Goal: Task Accomplishment & Management: Complete application form

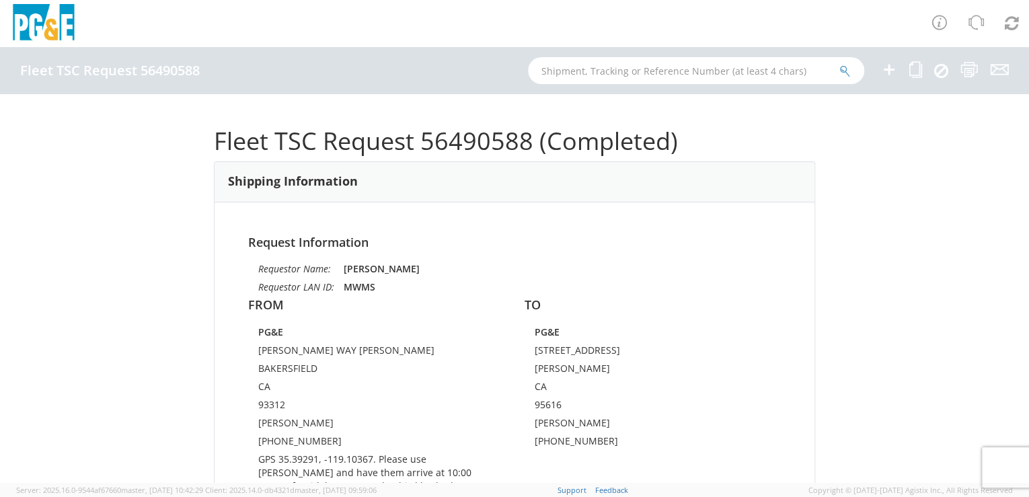
click at [889, 73] on icon at bounding box center [889, 69] width 16 height 17
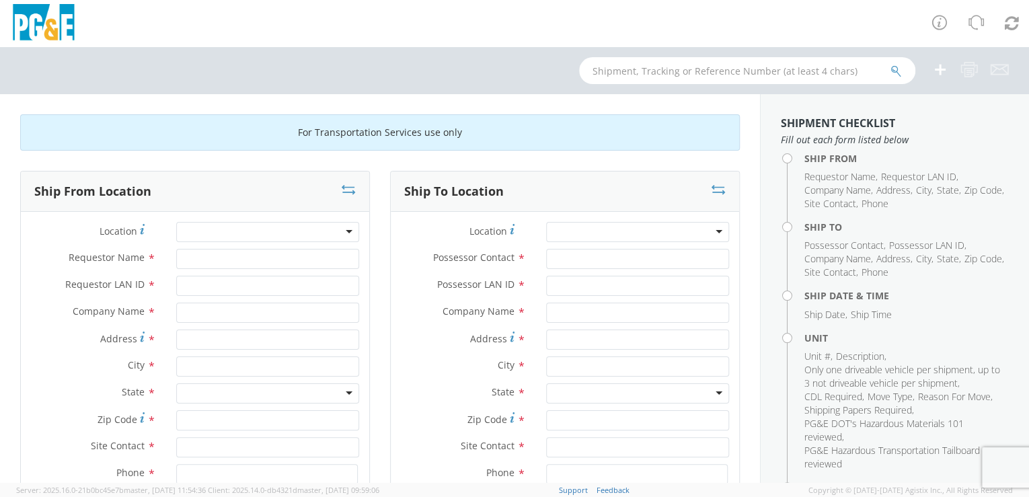
click at [270, 234] on div at bounding box center [267, 232] width 183 height 20
type input "C"
click at [284, 231] on div at bounding box center [267, 232] width 183 height 20
click at [282, 230] on div at bounding box center [267, 232] width 183 height 20
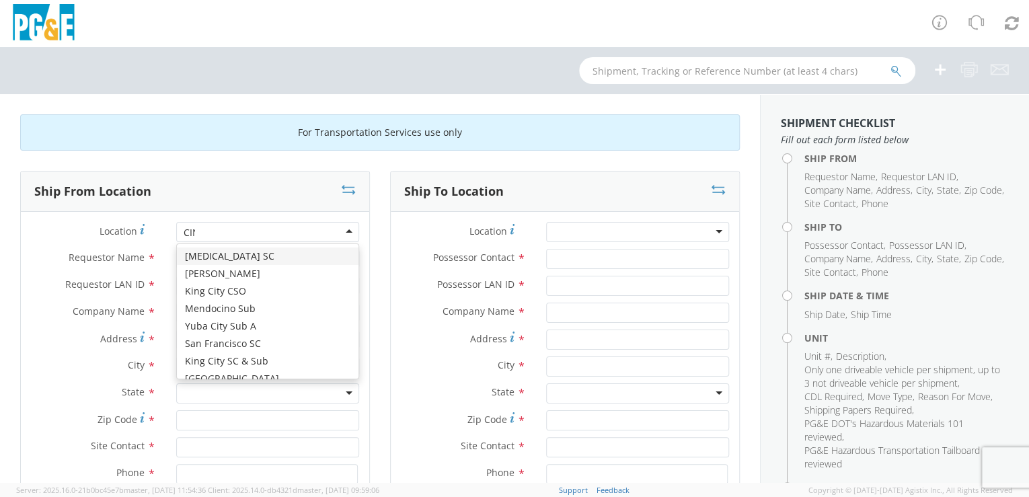
type input "CINN"
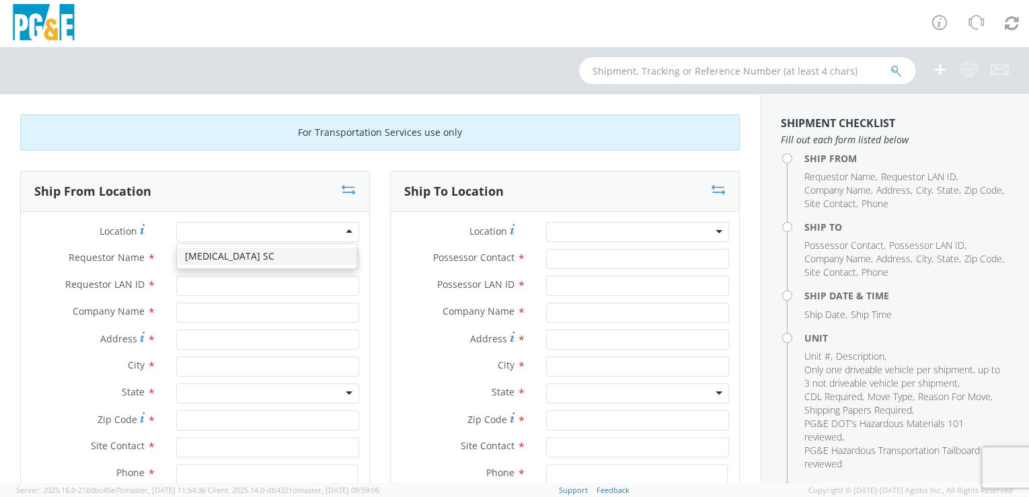
type input "PG&E"
type input "308 STOCKTON AVE"
type input "SAN JOSE"
type input "95126"
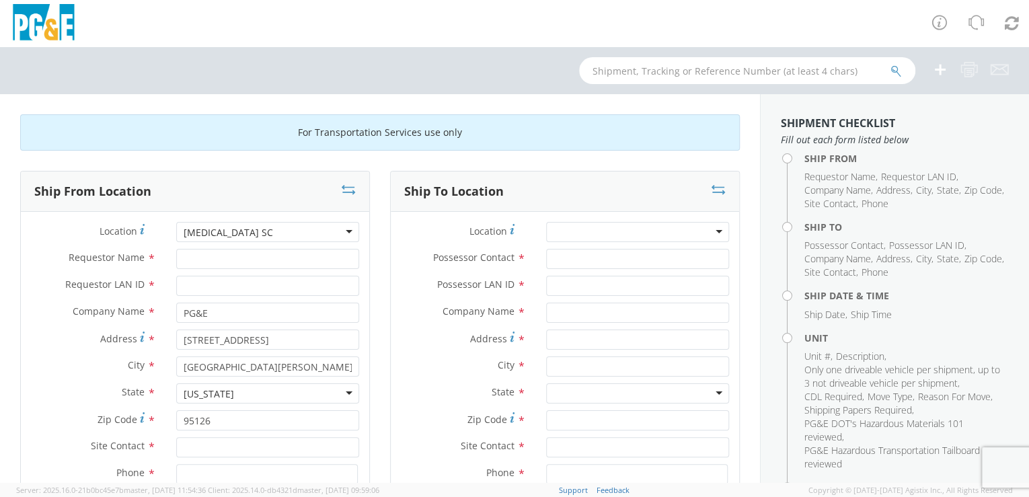
click at [619, 233] on div at bounding box center [637, 232] width 183 height 20
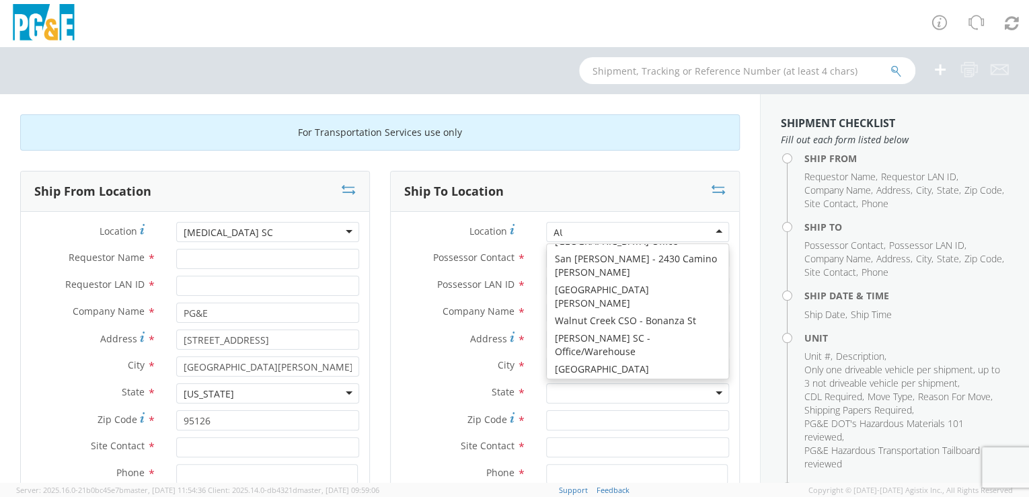
scroll to position [3, 0]
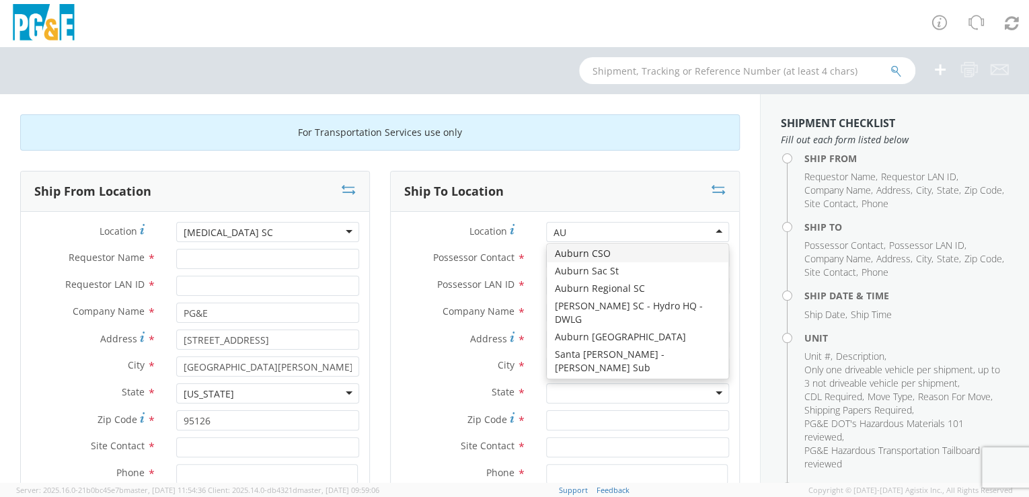
type input "AUB"
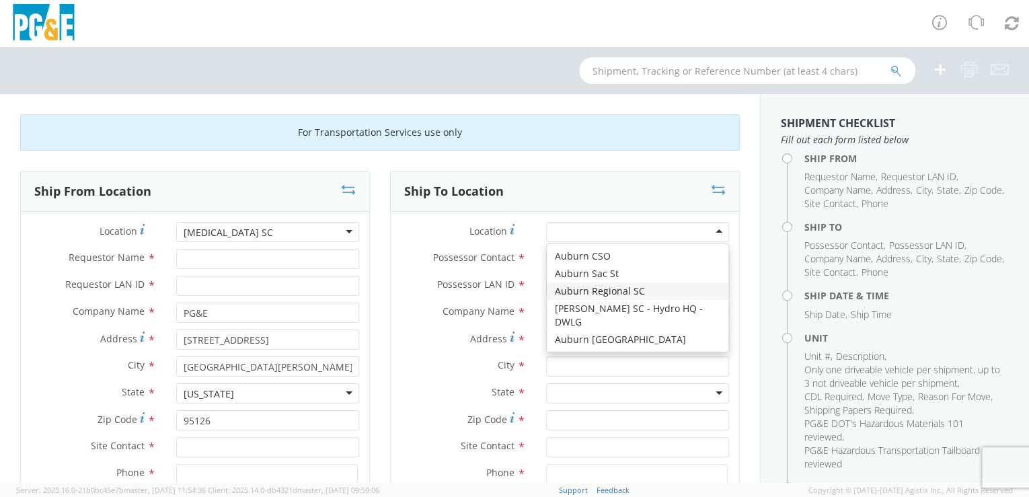
type input "PG&E"
type input "[STREET_ADDRESS][PERSON_NAME]"
type input "AUBURN"
type input "95602"
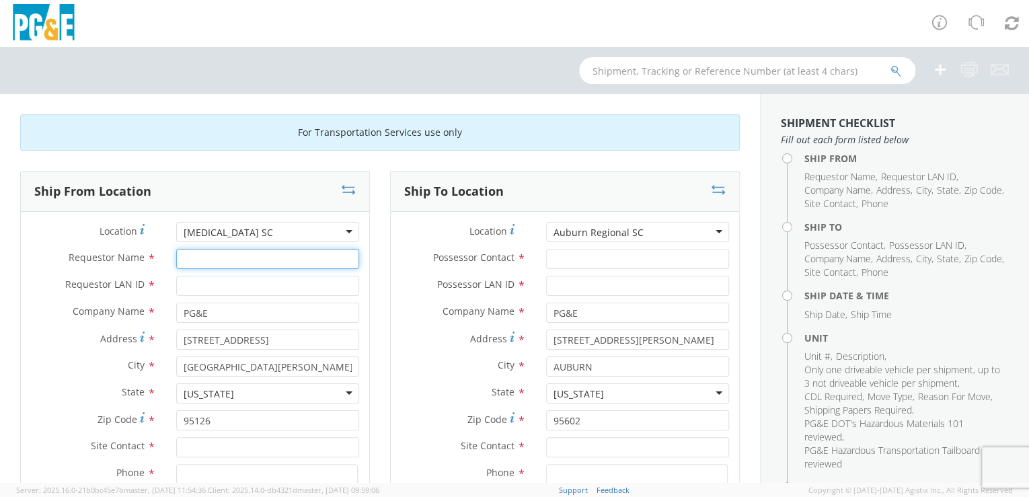
click at [245, 253] on input "Requestor Name *" at bounding box center [267, 259] width 183 height 20
drag, startPoint x: 255, startPoint y: 259, endPoint x: 144, endPoint y: 261, distance: 111.6
click at [134, 251] on div "Requestor Name * mIKE mCkEEN" at bounding box center [195, 259] width 348 height 20
type input "Mike McKeen"
click at [332, 290] on input "Requestor LAN ID *" at bounding box center [267, 286] width 183 height 20
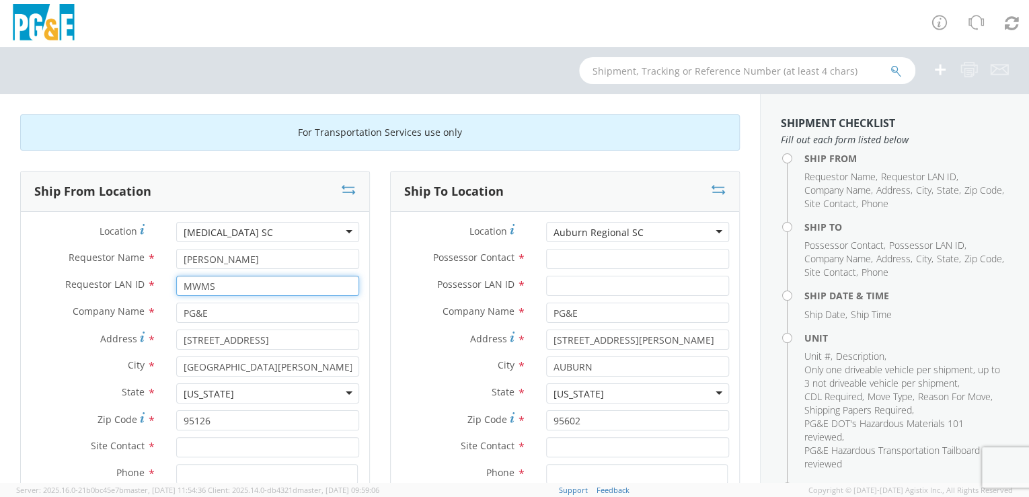
type input "MWMS"
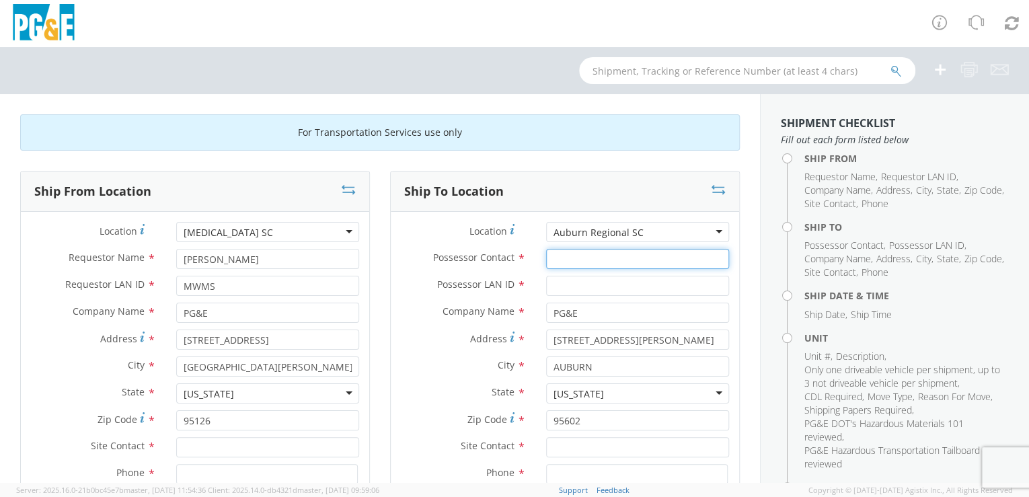
click at [569, 261] on input "Possessor Contact *" at bounding box center [637, 259] width 183 height 20
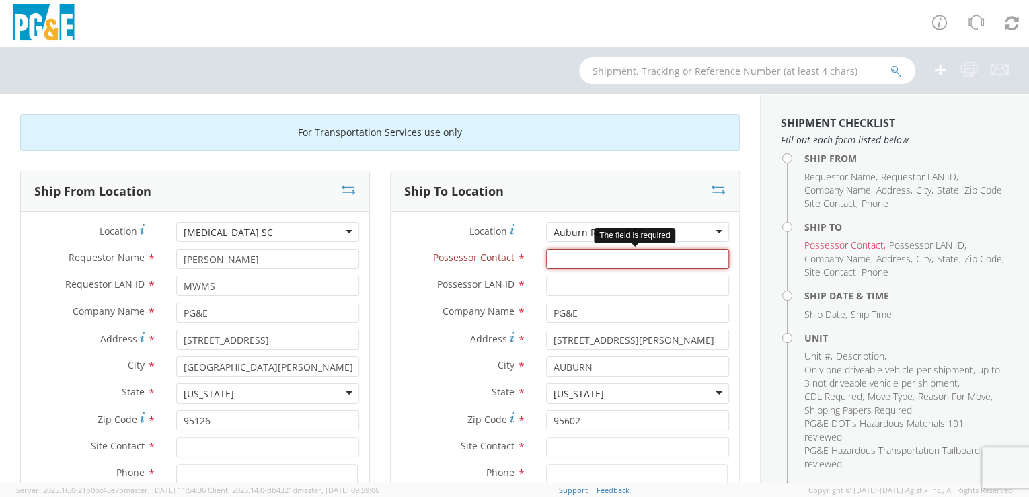
paste input "Adonis Era"
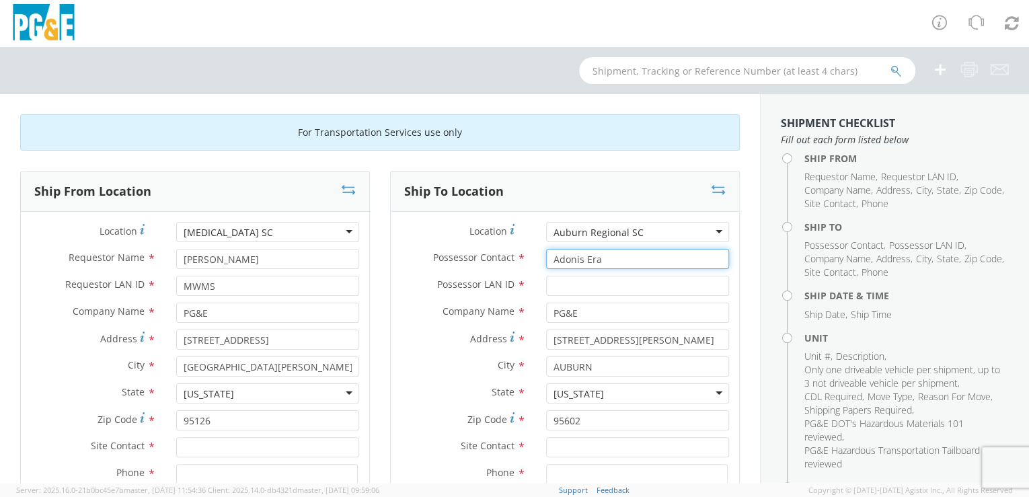
type input "Adonis Era"
click at [582, 289] on input "Possessor LAN ID *" at bounding box center [637, 286] width 183 height 20
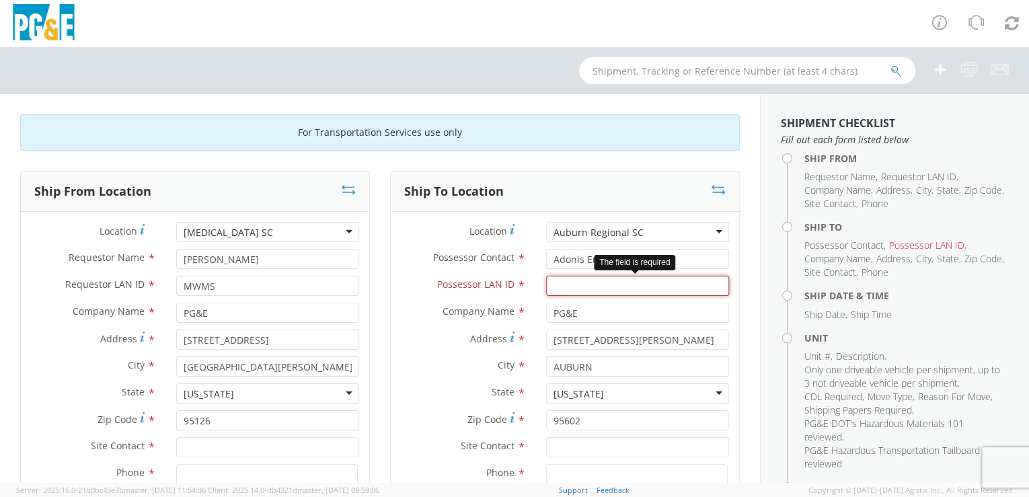
paste input "R9GL"
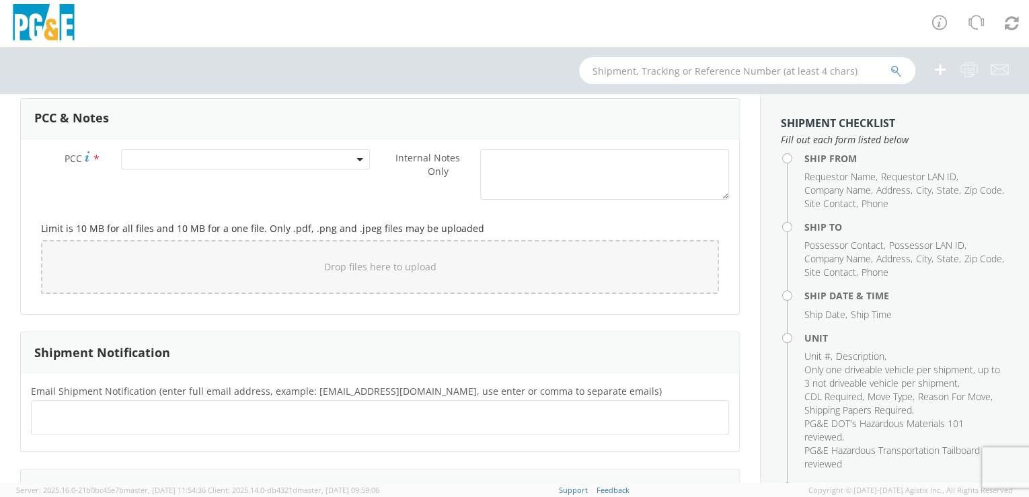
scroll to position [1191, 0]
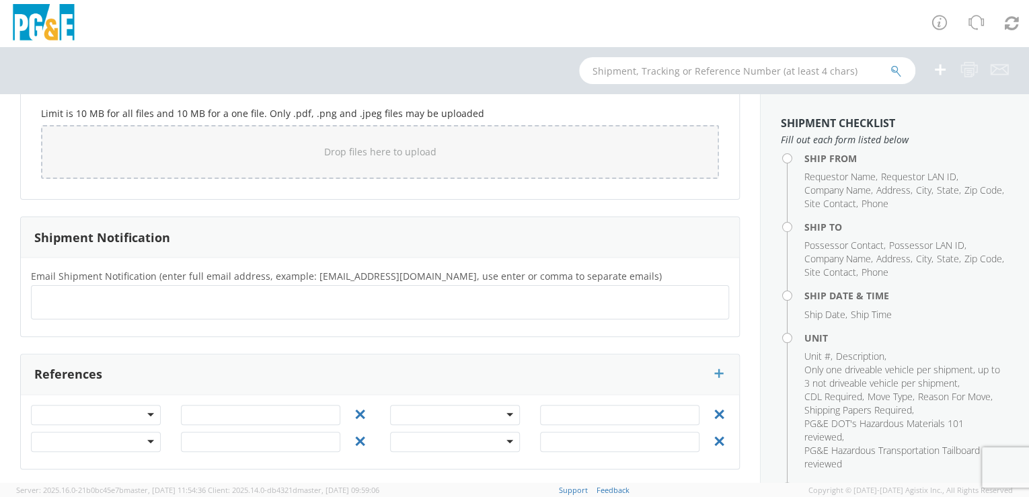
type input "R9GL"
click at [48, 307] on input "text" at bounding box center [44, 301] width 14 height 19
paste input "R9GL"
type input "R9GL@PGE.COM"
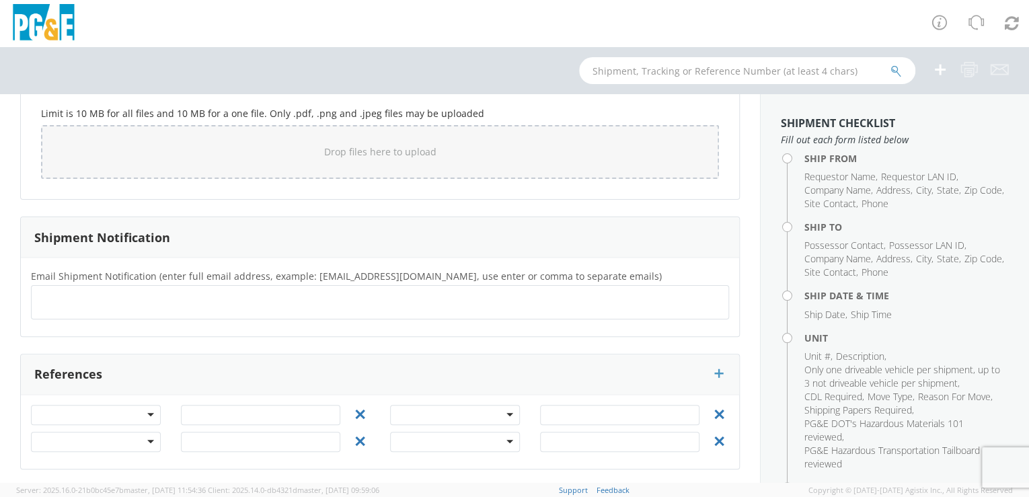
click at [128, 325] on div "Email Shipment Notification (enter full email address, example: jdoe01@agistix.…" at bounding box center [380, 296] width 718 height 79
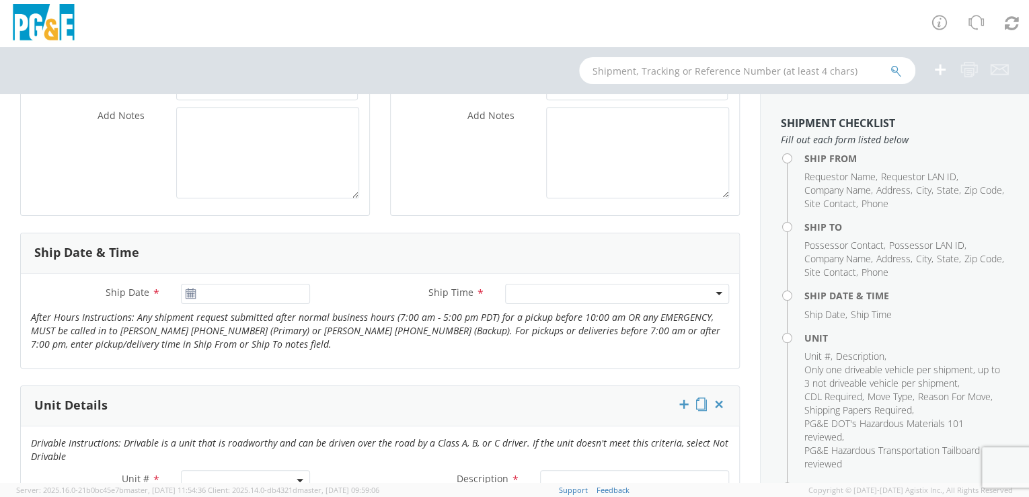
drag, startPoint x: 127, startPoint y: 335, endPoint x: 495, endPoint y: 225, distance: 384.4
click at [495, 225] on div "Ship To Location Location * Auburn Regional SC Auburn Regional SC (OBSOLETE) BU…" at bounding box center [565, 10] width 350 height 446
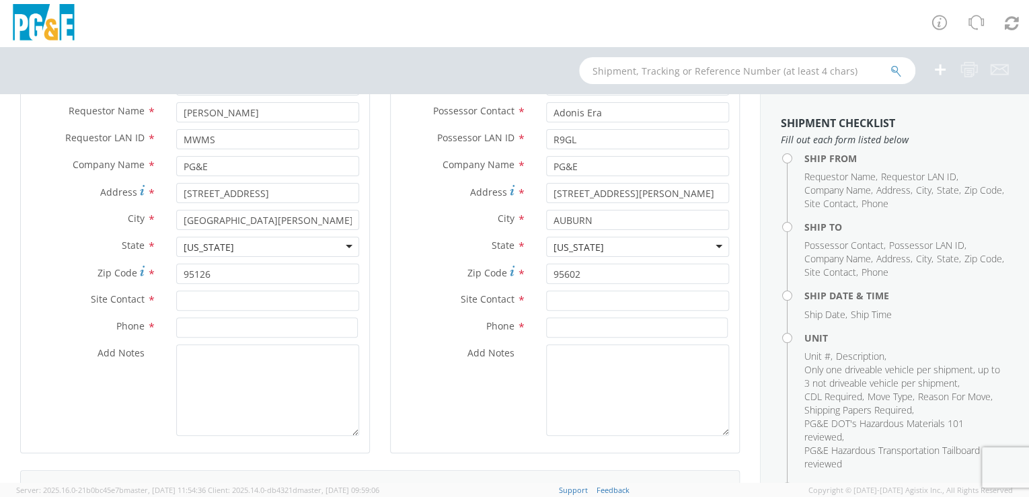
scroll to position [0, 0]
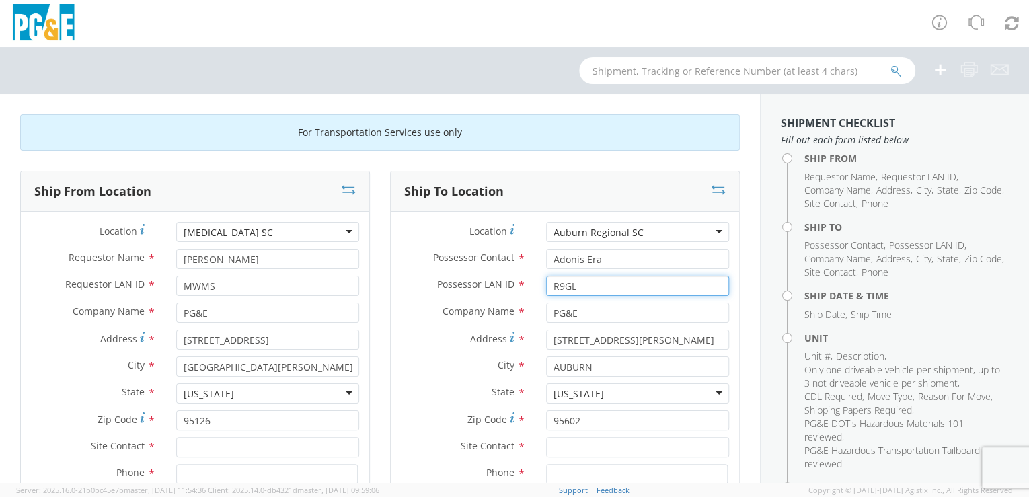
drag, startPoint x: 589, startPoint y: 287, endPoint x: 540, endPoint y: 288, distance: 49.1
click at [546, 288] on input "R9GL" at bounding box center [637, 286] width 183 height 20
paste input "A2E4"
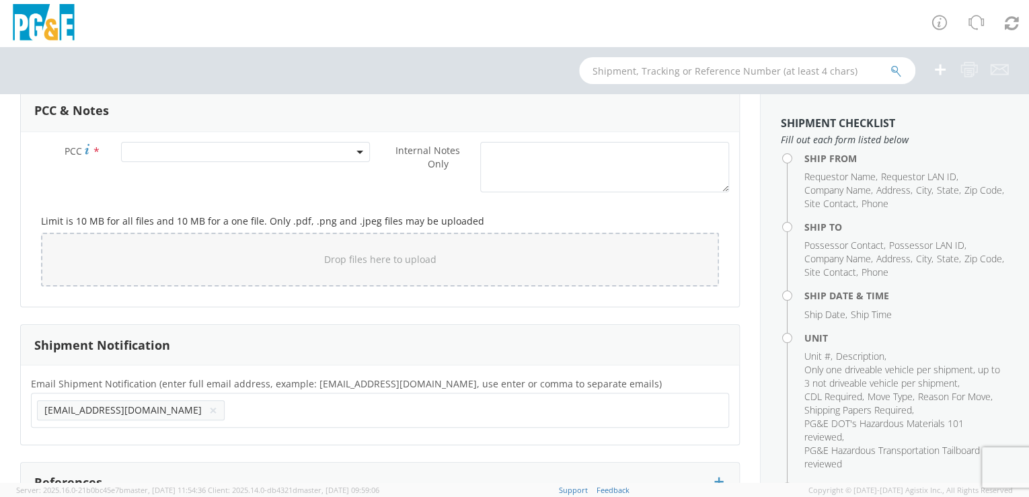
scroll to position [1191, 0]
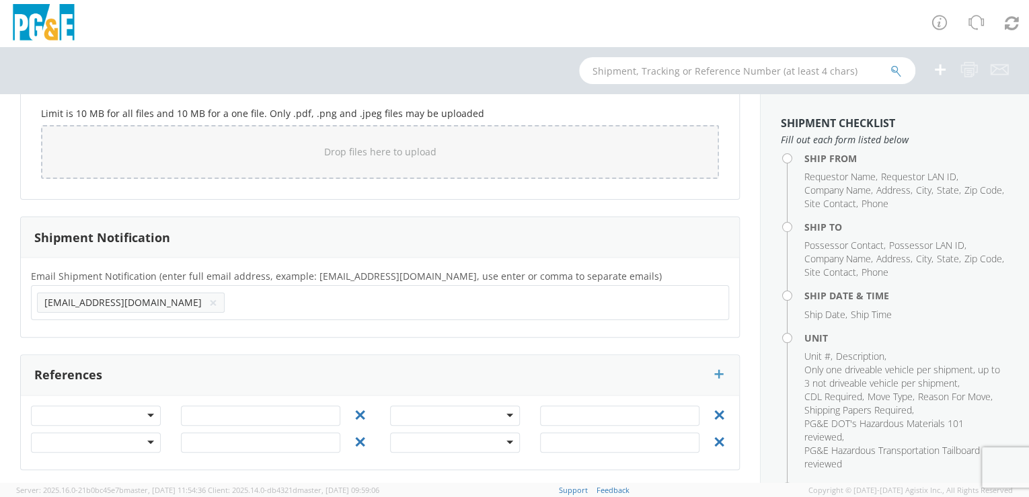
type input "A2E4"
click at [230, 301] on input "text" at bounding box center [273, 301] width 87 height 19
paste input "A2E4"
type input "A2E4@PGE.COM"
drag, startPoint x: 156, startPoint y: 324, endPoint x: 162, endPoint y: 319, distance: 8.1
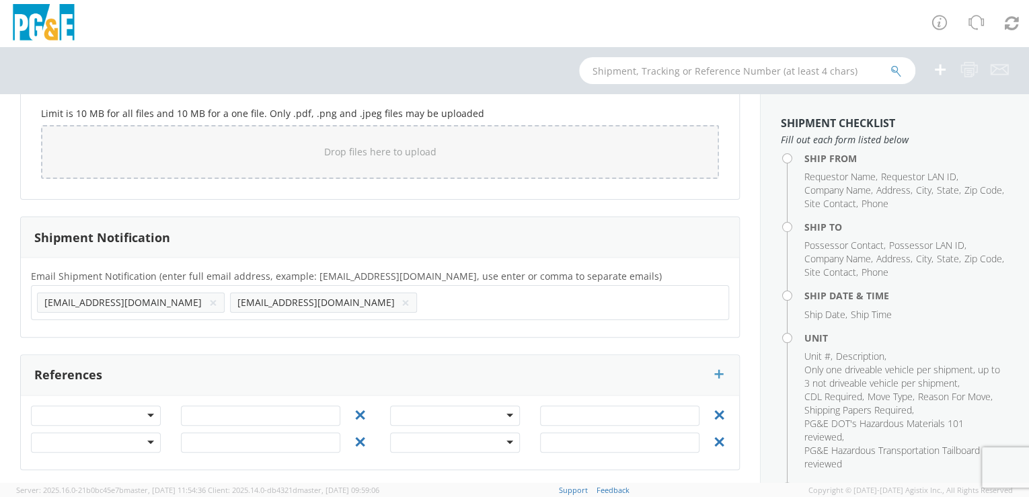
click at [159, 323] on div "Email Shipment Notification (enter full email address, example: jdoe01@agistix.…" at bounding box center [380, 296] width 718 height 79
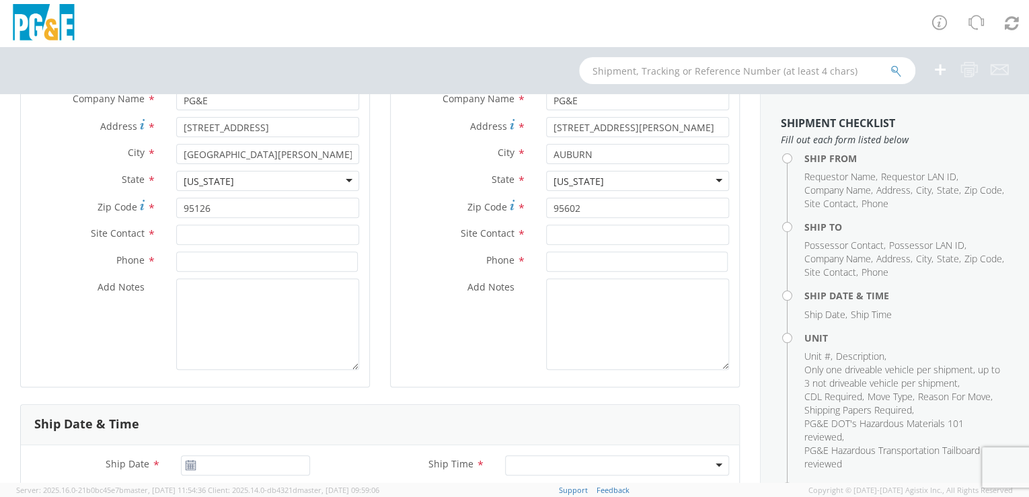
scroll to position [214, 0]
click at [578, 295] on textarea "Add Notes *" at bounding box center [637, 321] width 183 height 91
type textarea "O"
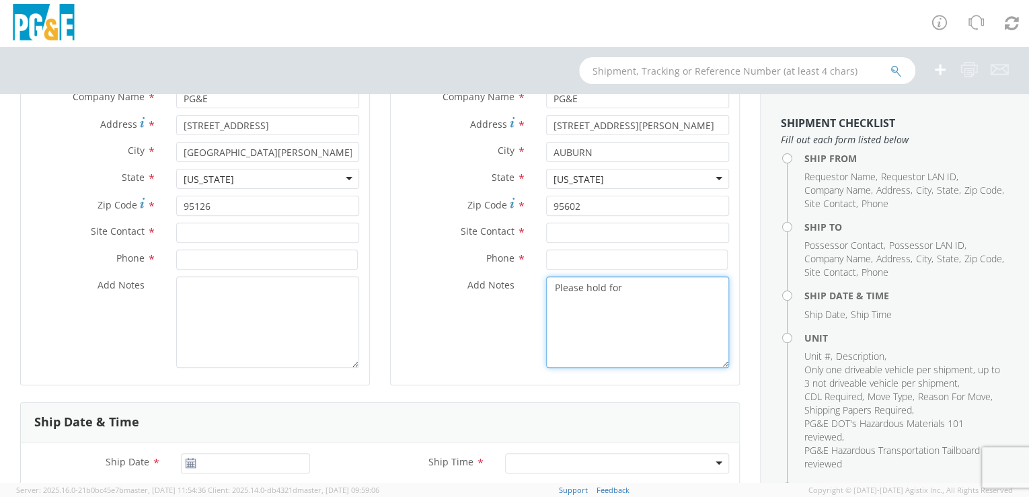
paste textarea "Ricky Gilginas"
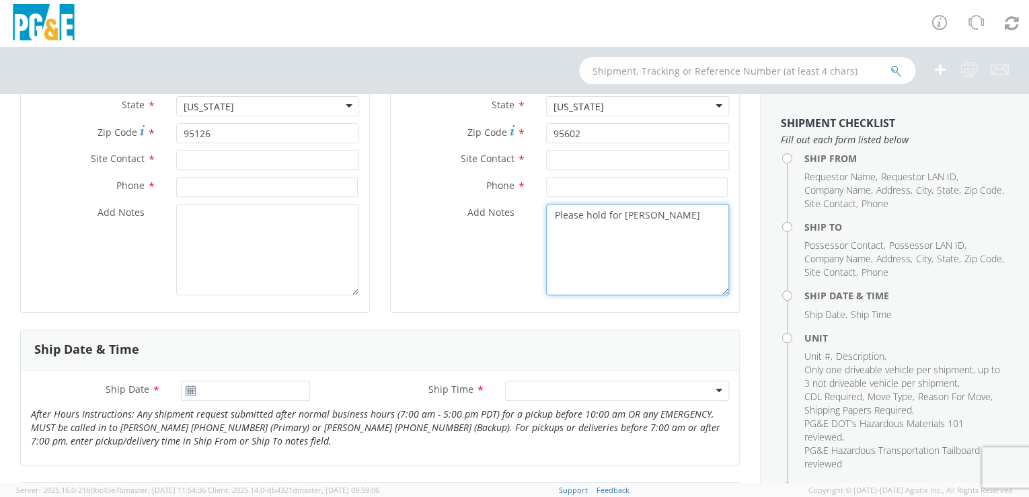
scroll to position [298, 0]
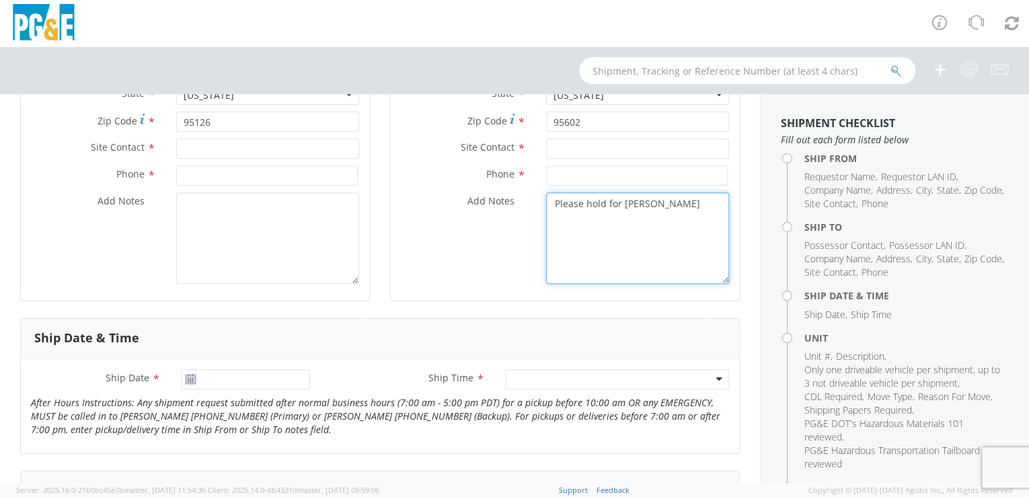
type textarea "Please hold for Ricky Gilginas"
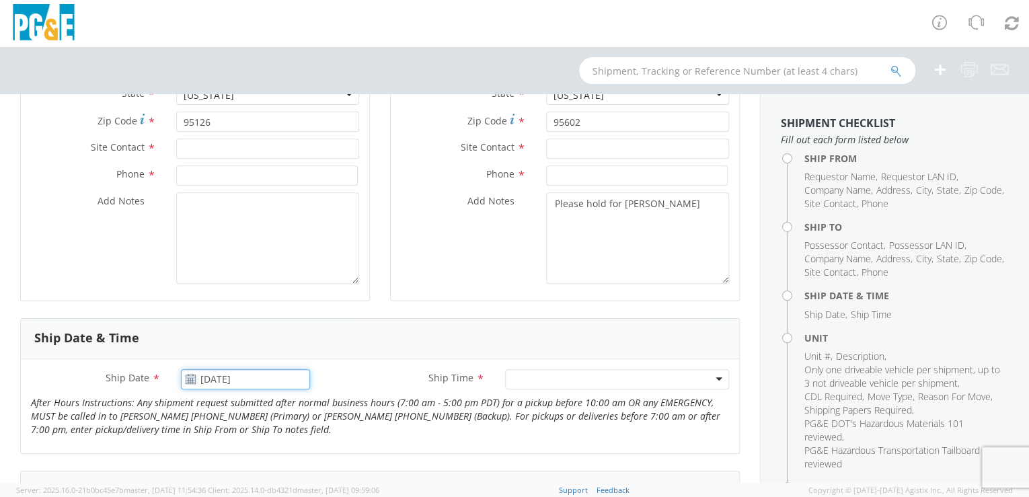
click at [194, 381] on input "08/14/2025" at bounding box center [246, 379] width 130 height 20
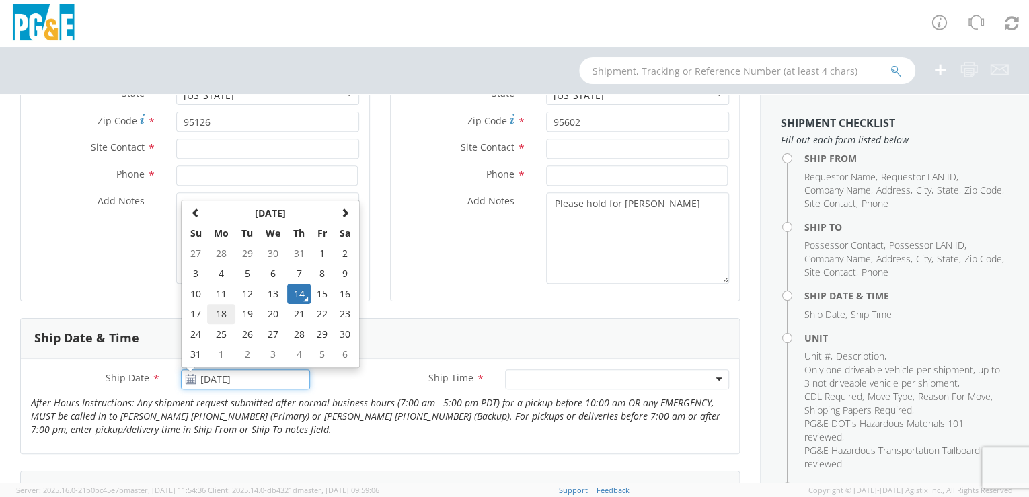
click at [218, 313] on td "18" at bounding box center [221, 314] width 28 height 20
type input "08/18/2025"
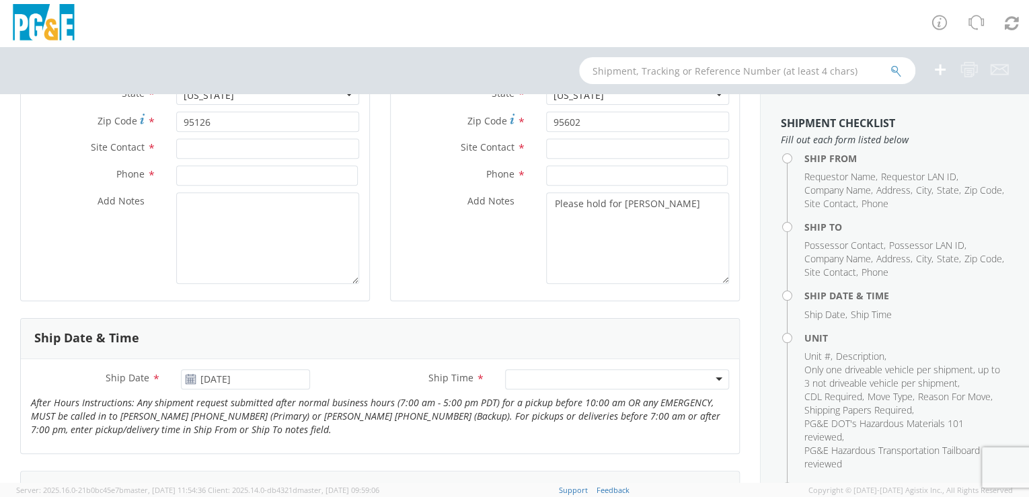
click at [711, 378] on div at bounding box center [617, 379] width 224 height 20
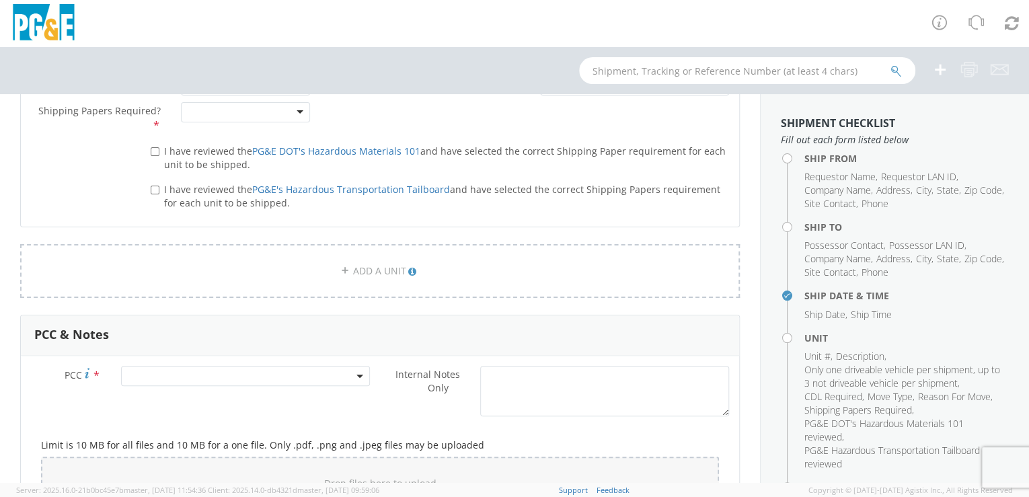
scroll to position [877, 0]
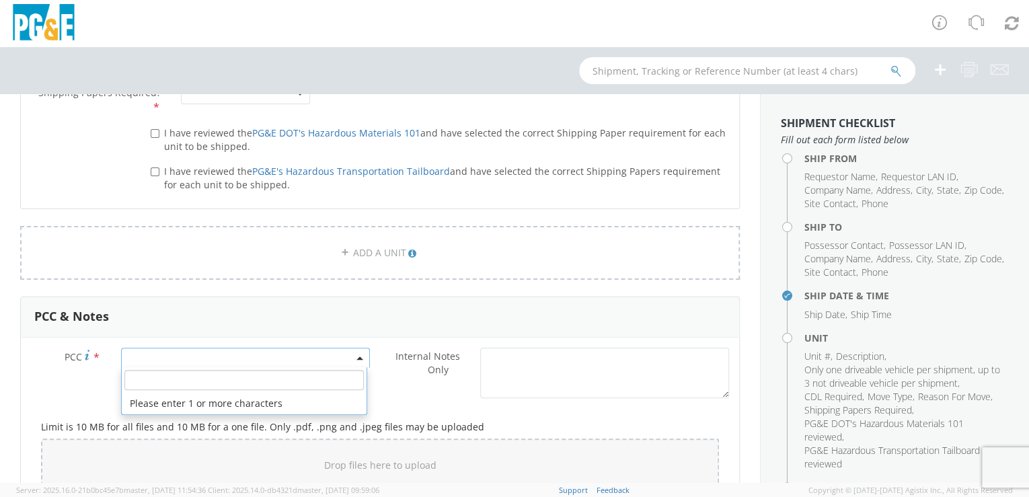
click at [190, 353] on span at bounding box center [245, 358] width 249 height 20
click at [188, 383] on input "number" at bounding box center [243, 380] width 239 height 20
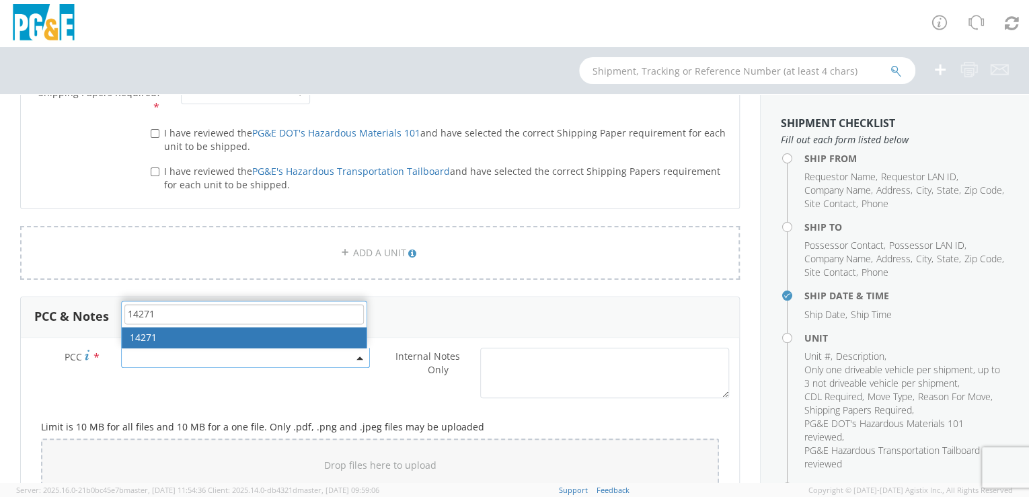
type input "14271"
drag, startPoint x: 171, startPoint y: 331, endPoint x: 180, endPoint y: 323, distance: 12.4
select select "14271"
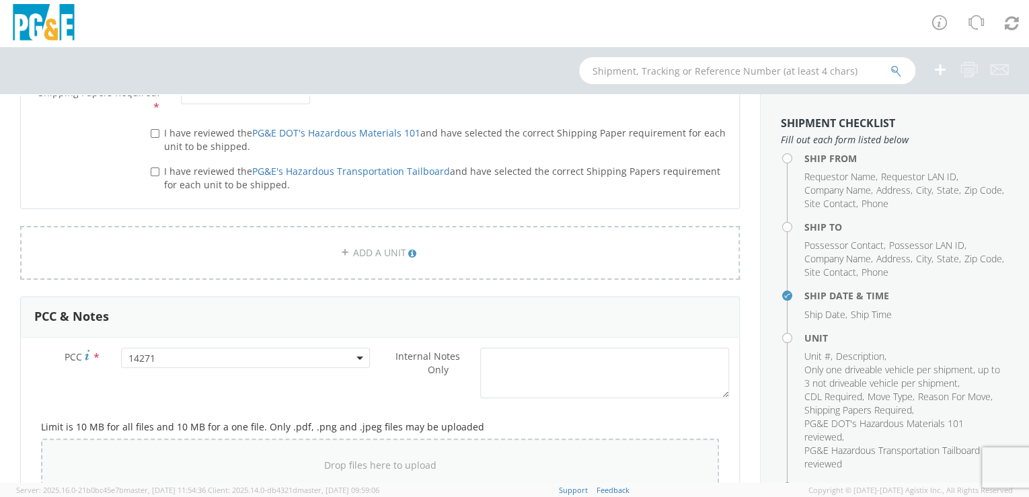
click at [279, 467] on div "Drop files here to upload" at bounding box center [380, 465] width 656 height 32
type input "C:\fakepath\B30884_A.jpg"
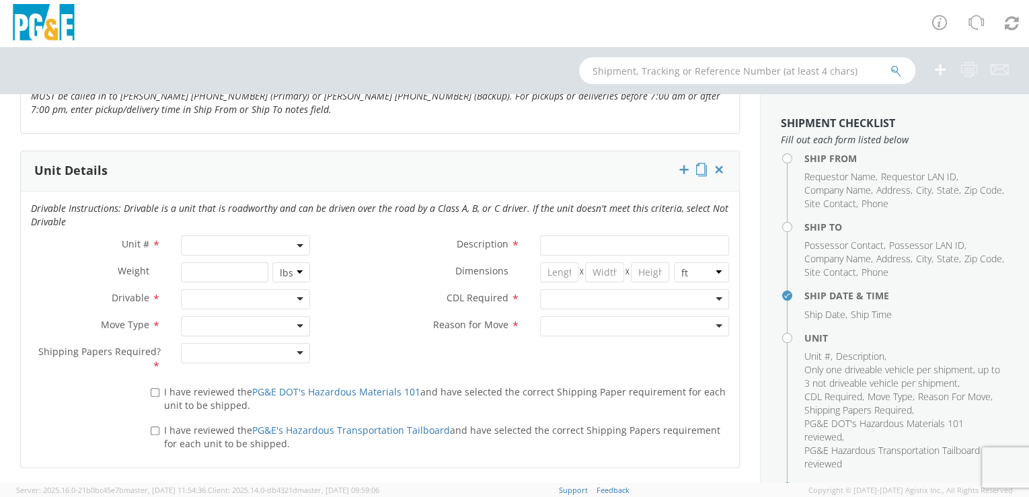
scroll to position [610, 0]
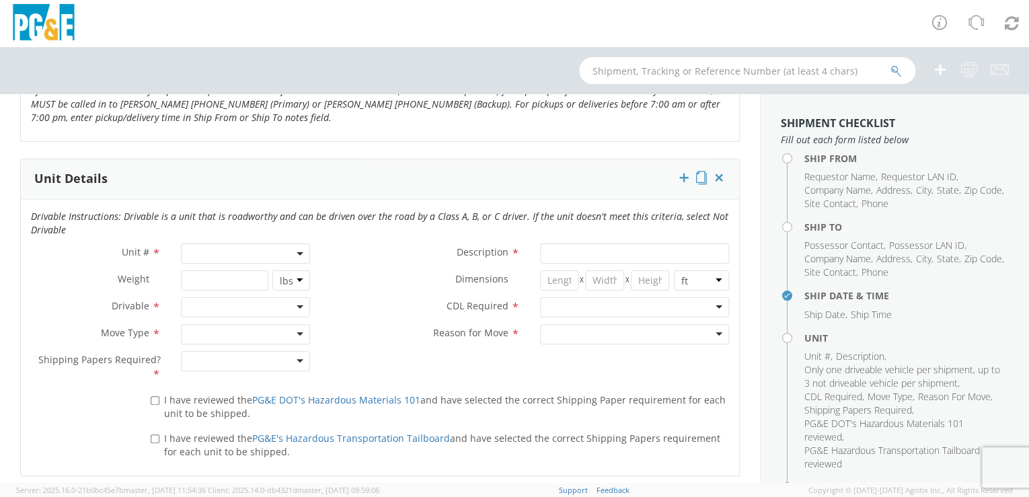
click at [227, 249] on span at bounding box center [246, 253] width 130 height 20
click at [198, 273] on input "search" at bounding box center [244, 276] width 121 height 20
paste input "B30884"
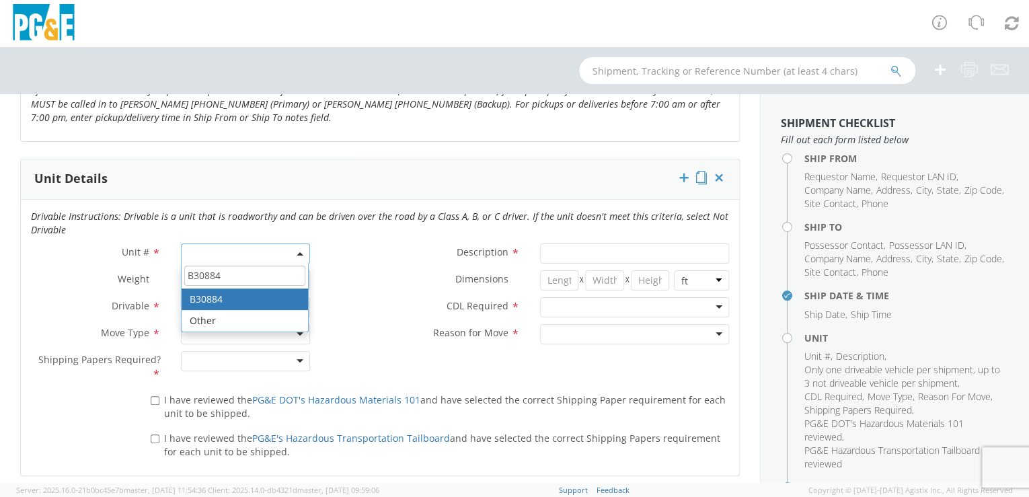
type input "B30884"
type input "PICKUP; 1T 4X2"
type input "11200"
select select "B30884"
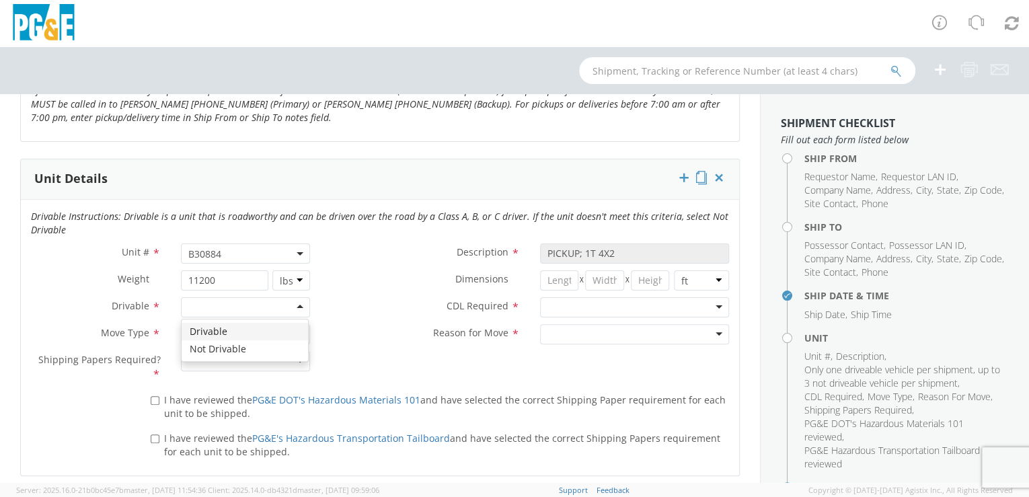
click at [296, 306] on div at bounding box center [246, 307] width 130 height 20
click at [296, 333] on div at bounding box center [246, 334] width 130 height 20
click at [296, 356] on div at bounding box center [246, 361] width 130 height 20
click at [156, 400] on input "I have reviewed the PG&E DOT's Hazardous Materials 101 and have selected the co…" at bounding box center [155, 400] width 9 height 9
checkbox input "true"
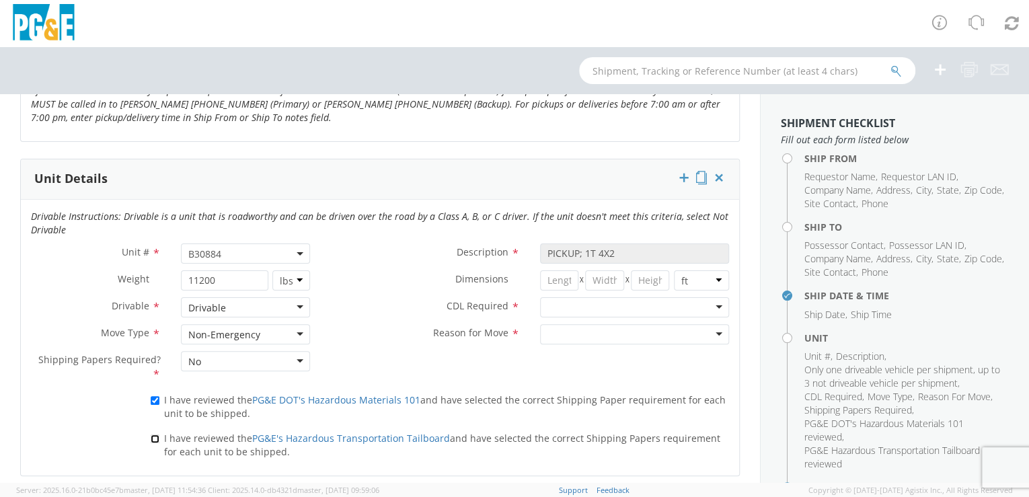
click at [153, 436] on input "I have reviewed the PG&E's Hazardous Transportation Tailboard and have selected…" at bounding box center [155, 438] width 9 height 9
checkbox input "true"
click at [713, 304] on div at bounding box center [635, 307] width 190 height 20
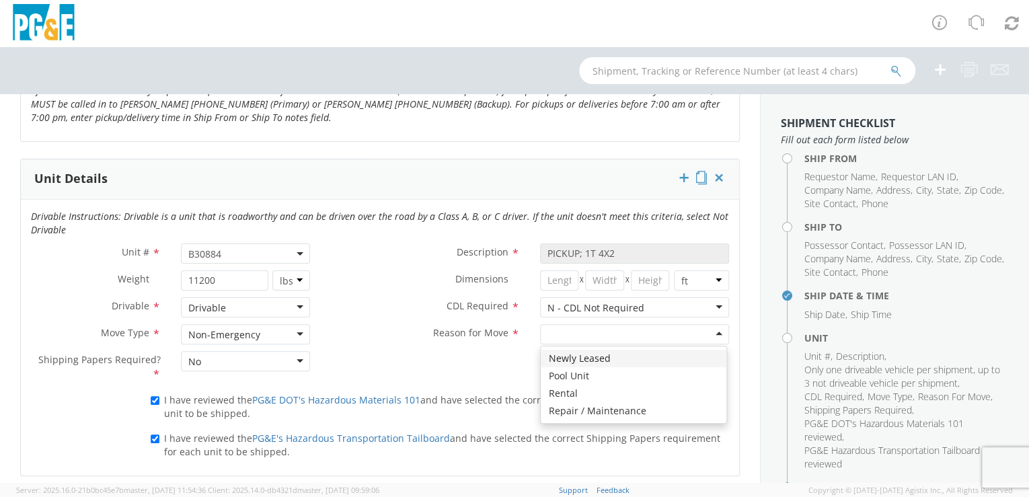
click at [712, 330] on div at bounding box center [635, 334] width 190 height 20
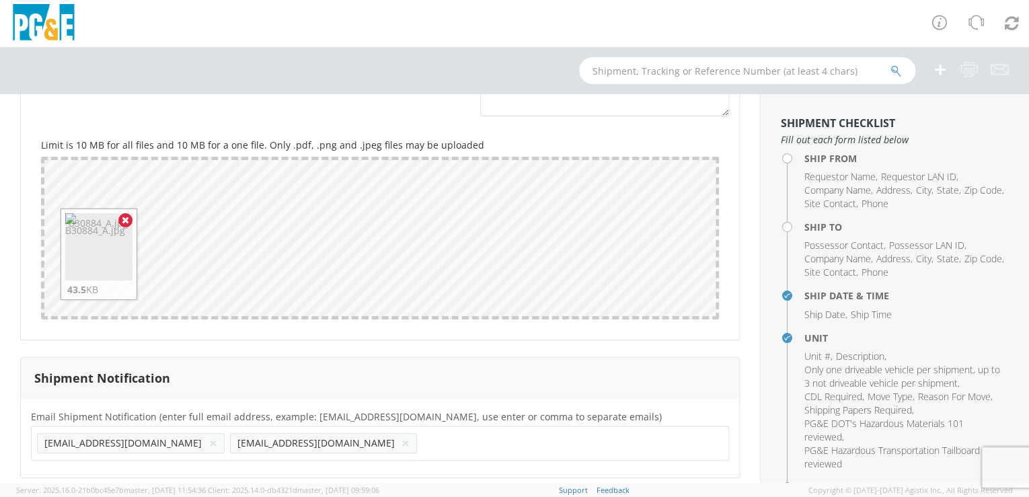
scroll to position [1179, 0]
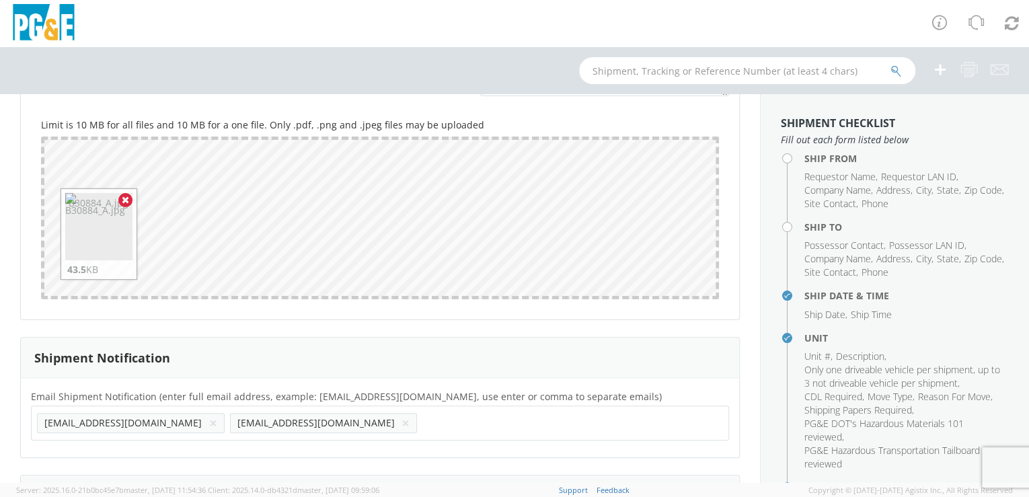
click at [422, 424] on input "text" at bounding box center [465, 422] width 87 height 19
paste input "OCL1@PGE.COM"
type input "OCL1@PGE.COM"
click at [285, 444] on div "Email Shipment Notification (enter full email address, example: jdoe01@agistix.…" at bounding box center [380, 417] width 718 height 79
click at [615, 422] on input "text" at bounding box center [658, 422] width 87 height 19
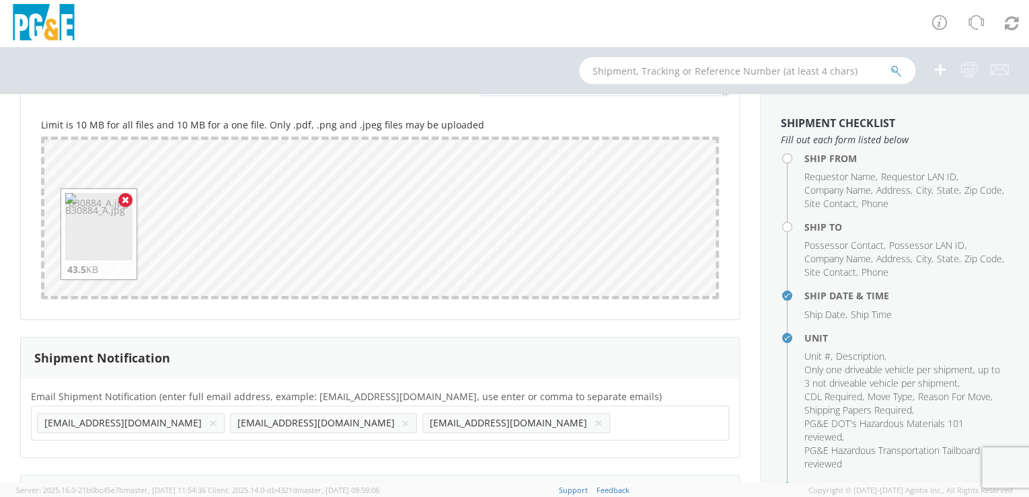
paste input "BKP3@PGE.COM"
type input "BKP3@PGE.COM"
click at [368, 450] on div "Email Shipment Notification (enter full email address, example: jdoe01@agistix.…" at bounding box center [380, 417] width 718 height 79
click at [317, 436] on input "text" at bounding box center [273, 445] width 87 height 19
paste input "RBF7@PGE.COM"
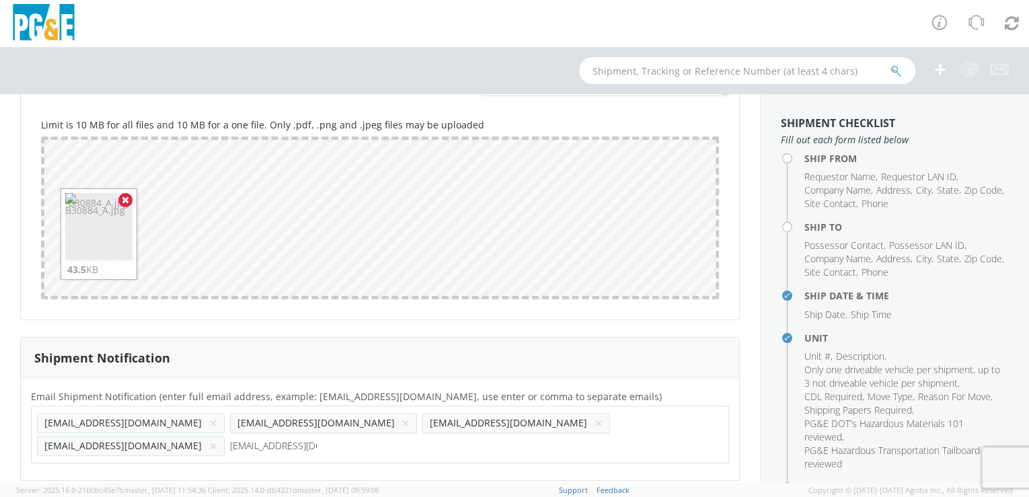
type input "RBF7@PGE.COM"
click at [508, 446] on div "Email Shipment Notification (enter full email address, example: jdoe01@agistix.…" at bounding box center [380, 429] width 718 height 102
click at [509, 436] on input "text" at bounding box center [465, 445] width 87 height 19
paste input "W2BH@PGE.COM"
type input "W2BH@PGE.COM"
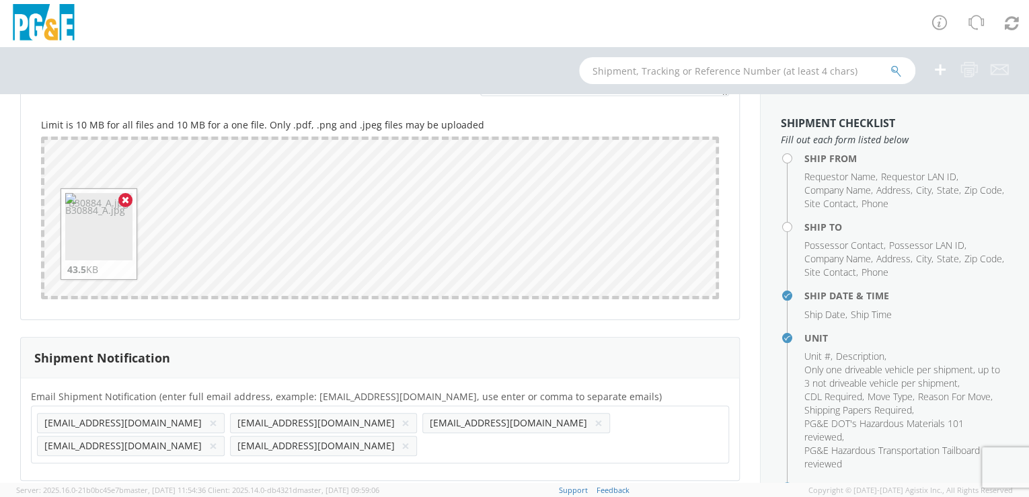
click at [570, 448] on div "Email Shipment Notification (enter full email address, example: jdoe01@agistix.…" at bounding box center [380, 429] width 718 height 102
click at [697, 425] on ul "R9GL@PGE.COM × A2E4@PGE.COM × OCL1@PGE.COM × BKP3@PGE.COM × RBF7@PGE.COM × W2BH…" at bounding box center [380, 434] width 686 height 46
drag, startPoint x: 697, startPoint y: 425, endPoint x: 52, endPoint y: 446, distance: 645.1
click at [615, 446] on input "text" at bounding box center [658, 445] width 87 height 19
paste input "NJA5@PGE.COM"
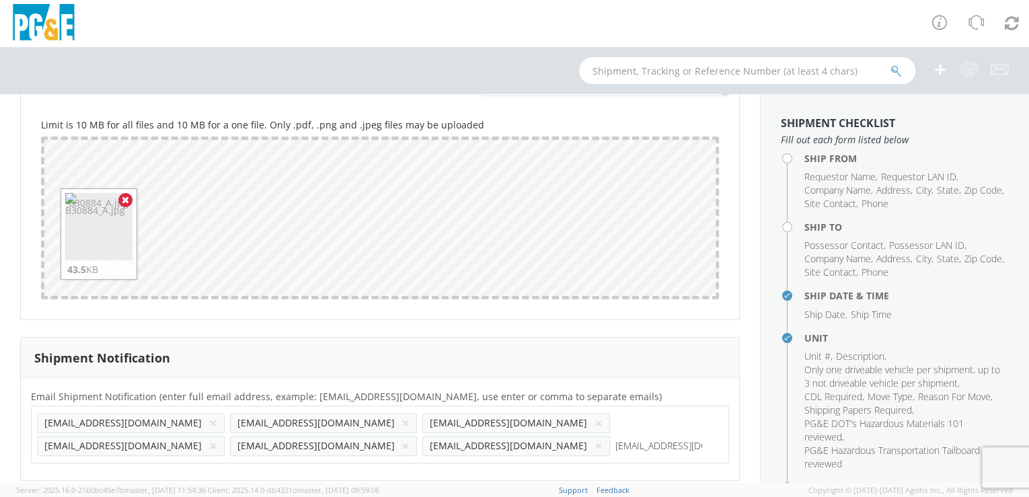
type input "NJA5@PGE.COM"
click at [77, 468] on div "Email Shipment Notification (enter full email address, example: jdoe01@agistix.…" at bounding box center [380, 429] width 718 height 102
click at [230, 458] on input "text" at bounding box center [273, 467] width 87 height 19
paste input "DMTG@PGE.COM"
type input "DMTG@PGE.COM"
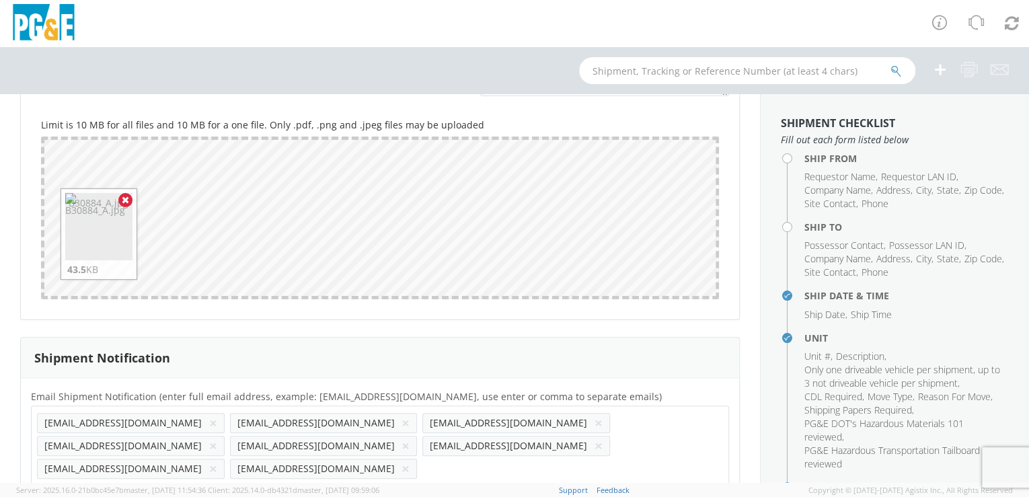
click at [180, 469] on div "Email Shipment Notification (enter full email address, example: jdoe01@agistix.…" at bounding box center [380, 440] width 718 height 125
paste input "SPD3@PGE.COM"
type input "SPD3@PGE.COM"
click at [304, 468] on div "Email Shipment Notification (enter full email address, example: jdoe01@agistix.…" at bounding box center [380, 440] width 718 height 125
click at [615, 458] on input "text" at bounding box center [658, 467] width 87 height 19
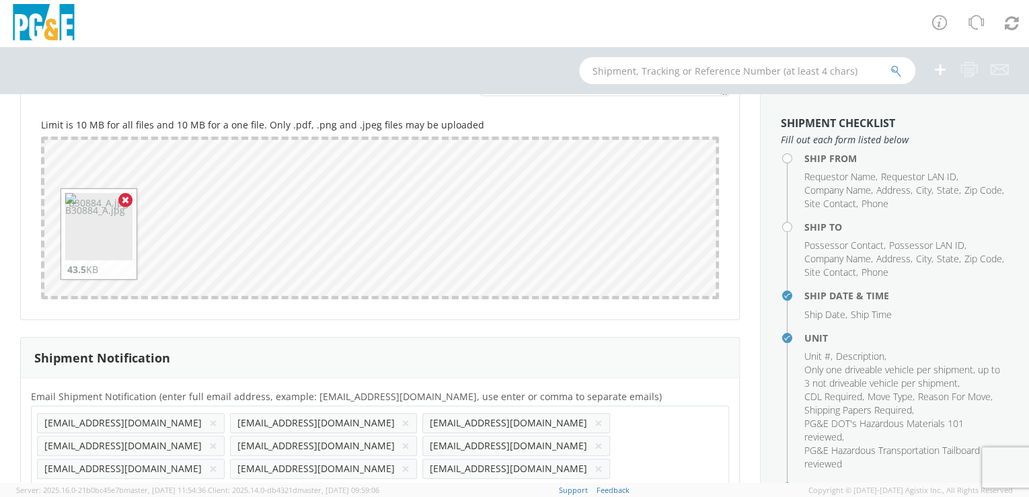
paste input "RENTALS@PGE.COM"
type input "RENTALS@PGE.COM"
click at [367, 467] on div "Email Shipment Notification (enter full email address, example: jdoe01@agistix.…" at bounding box center [380, 452] width 718 height 148
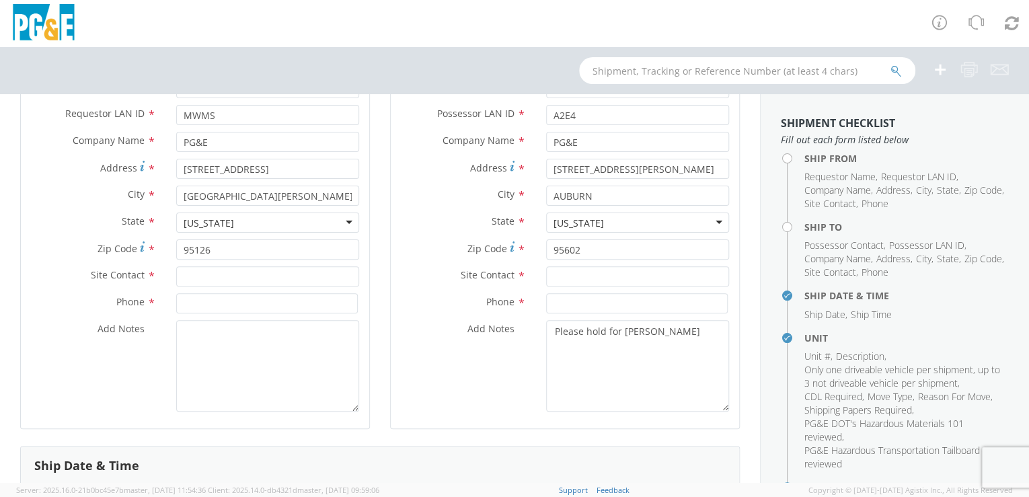
scroll to position [168, 0]
click at [194, 272] on input "text" at bounding box center [267, 279] width 183 height 20
paste input "Brian Prince"
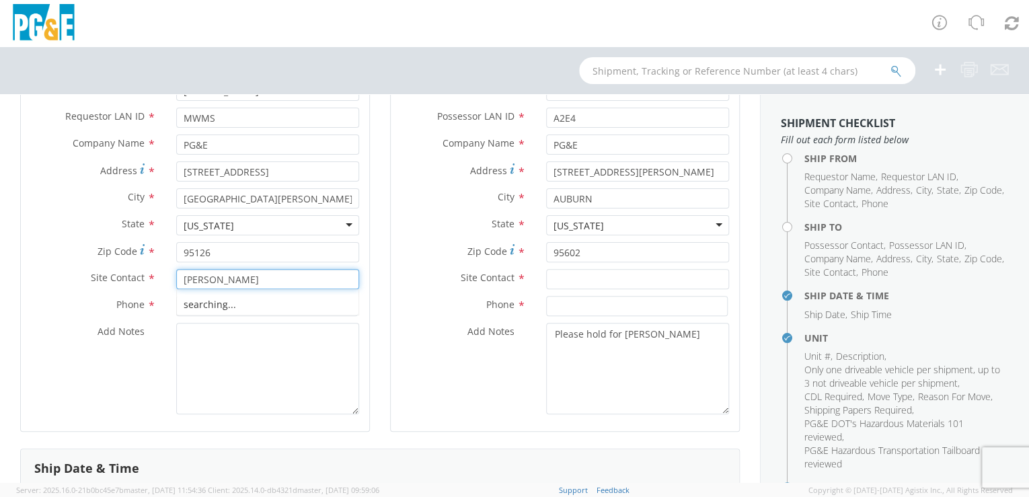
type input "Brian Prince"
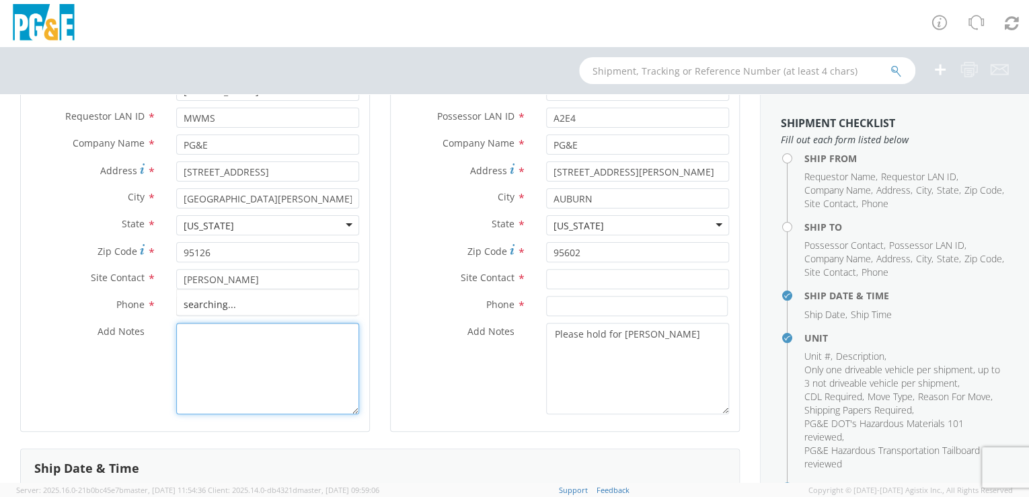
click at [229, 362] on textarea "Add Notes *" at bounding box center [267, 368] width 183 height 91
click at [191, 307] on input at bounding box center [267, 306] width 182 height 20
paste input "(408) 624-1192"
type input "(408) 624-1192"
click at [229, 367] on textarea "Add Notes *" at bounding box center [267, 368] width 183 height 91
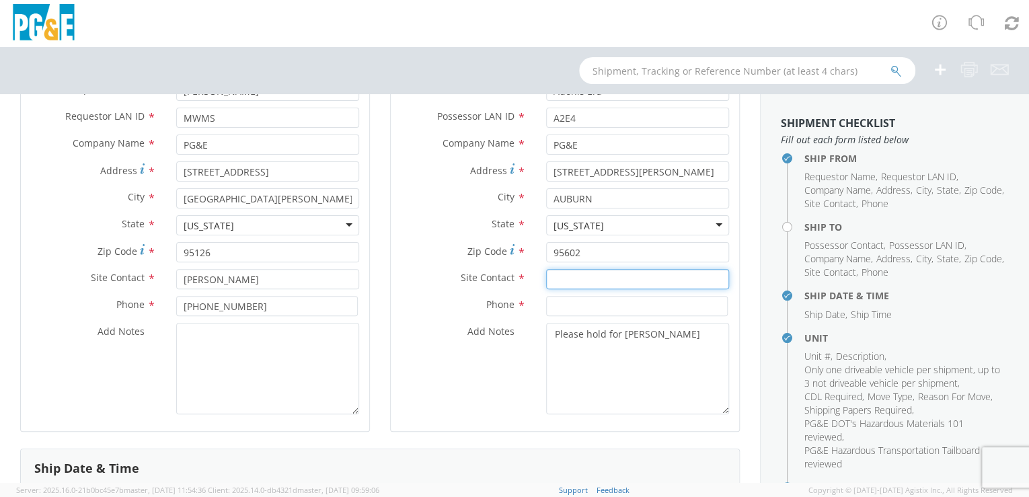
click at [555, 281] on input "text" at bounding box center [637, 279] width 183 height 20
paste input "[PERSON_NAME]"
type input "[PERSON_NAME]"
click at [556, 304] on input at bounding box center [637, 306] width 182 height 20
paste input "(530) 906-7667"
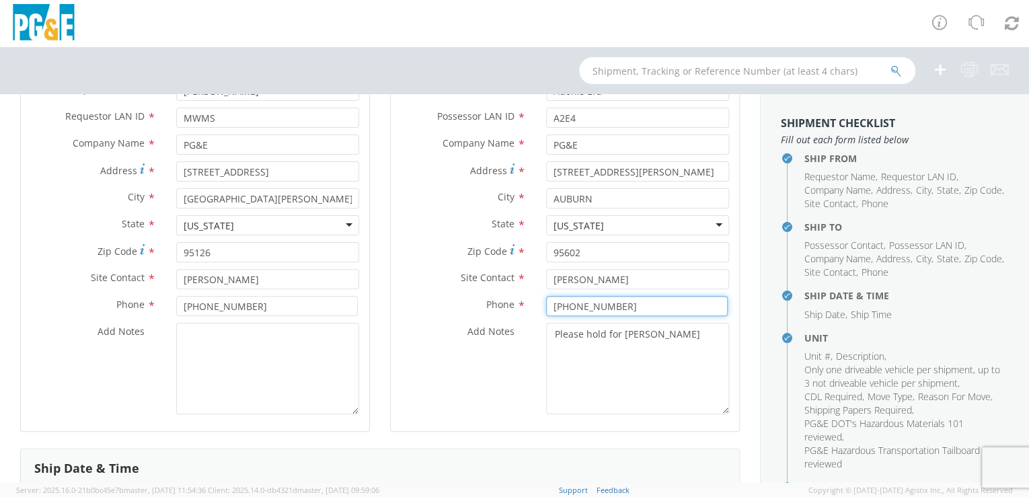
type input "(530) 906-7667"
click at [606, 406] on textarea "Please hold for Ricky Gilginas" at bounding box center [637, 368] width 183 height 91
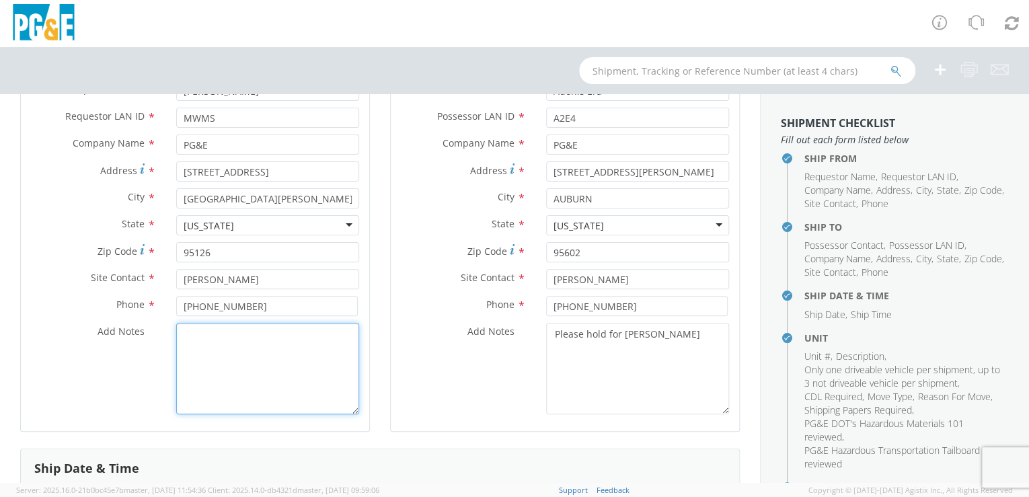
click at [298, 376] on textarea "Add Notes *" at bounding box center [267, 368] width 183 height 91
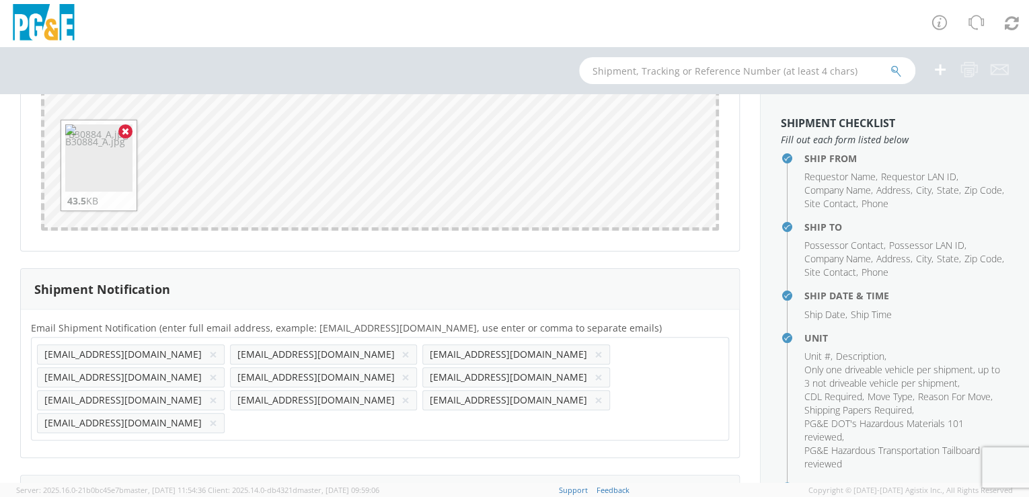
scroll to position [1322, 0]
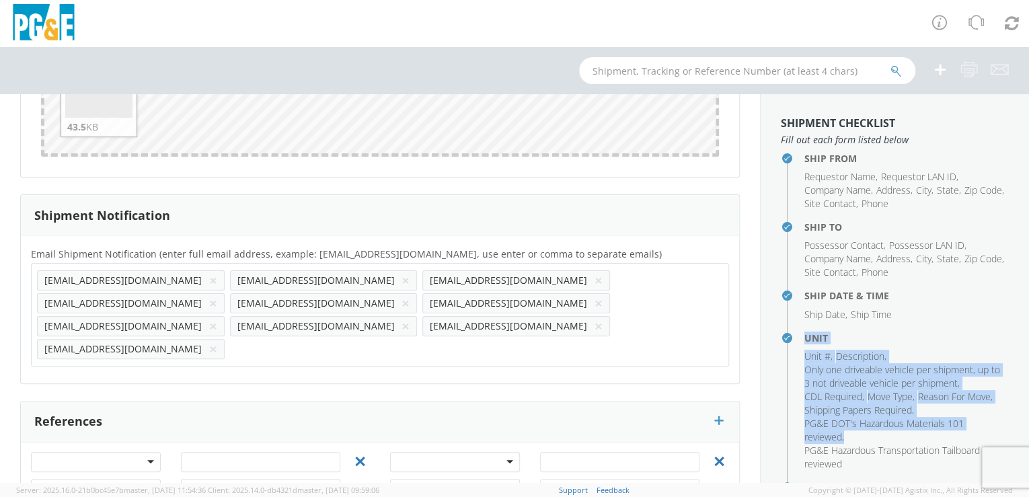
drag, startPoint x: 1019, startPoint y: 356, endPoint x: 1013, endPoint y: 434, distance: 78.2
click at [1013, 434] on aside "Shipment Checklist Fill out each form listed below Ship From Requestor Name , R…" at bounding box center [894, 288] width 269 height 389
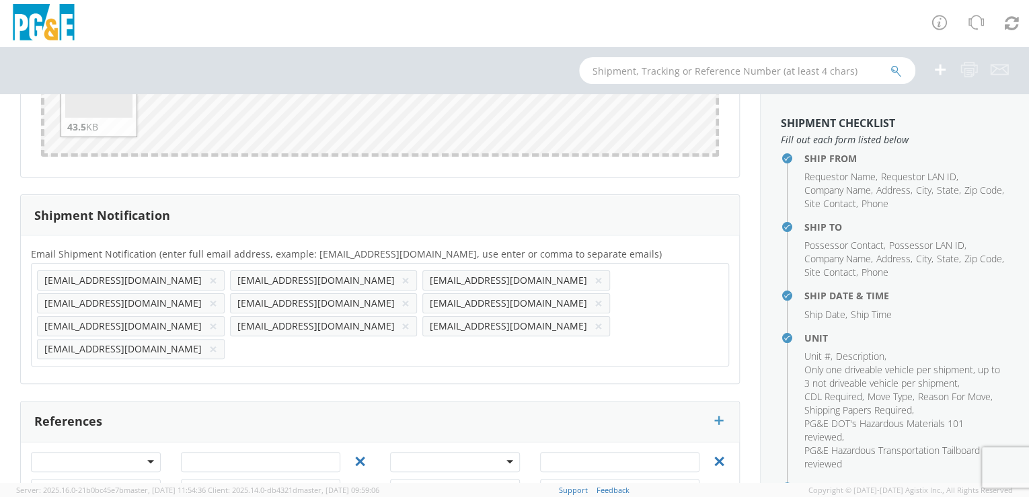
drag, startPoint x: 1013, startPoint y: 434, endPoint x: 1003, endPoint y: 293, distance: 140.9
click at [998, 294] on h4 "Ship Date & Time" at bounding box center [906, 295] width 204 height 10
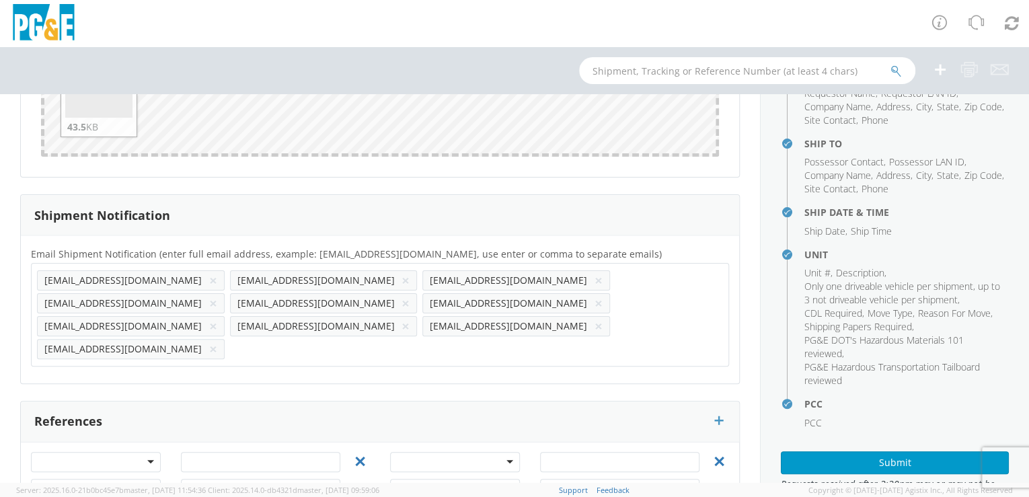
scroll to position [145, 0]
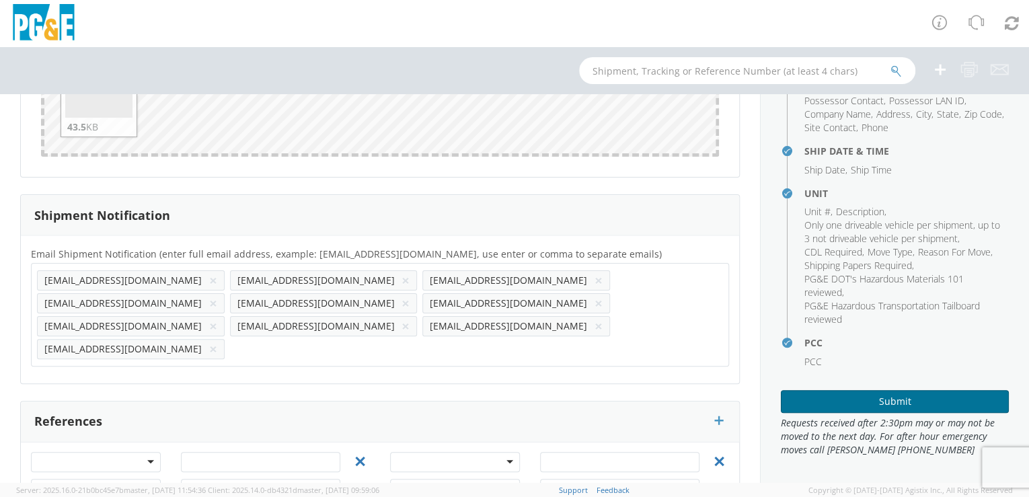
click at [885, 398] on button "Submit" at bounding box center [895, 401] width 228 height 23
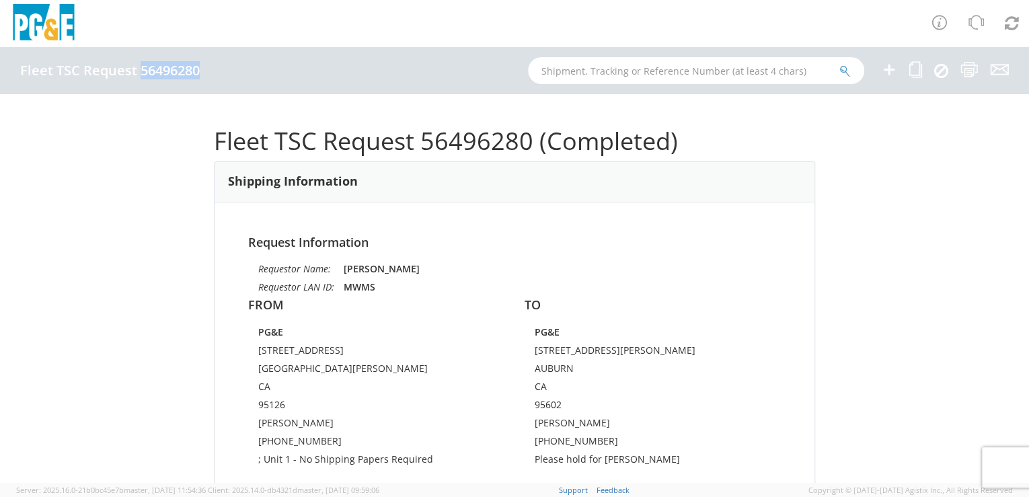
drag, startPoint x: 139, startPoint y: 73, endPoint x: 200, endPoint y: 73, distance: 60.5
click at [200, 73] on h4 "Fleet TSC Request 56496280" at bounding box center [109, 70] width 179 height 15
drag, startPoint x: 200, startPoint y: 73, endPoint x: 185, endPoint y: 72, distance: 14.8
copy h4 "56496280"
click at [598, 69] on input "text" at bounding box center [696, 70] width 336 height 27
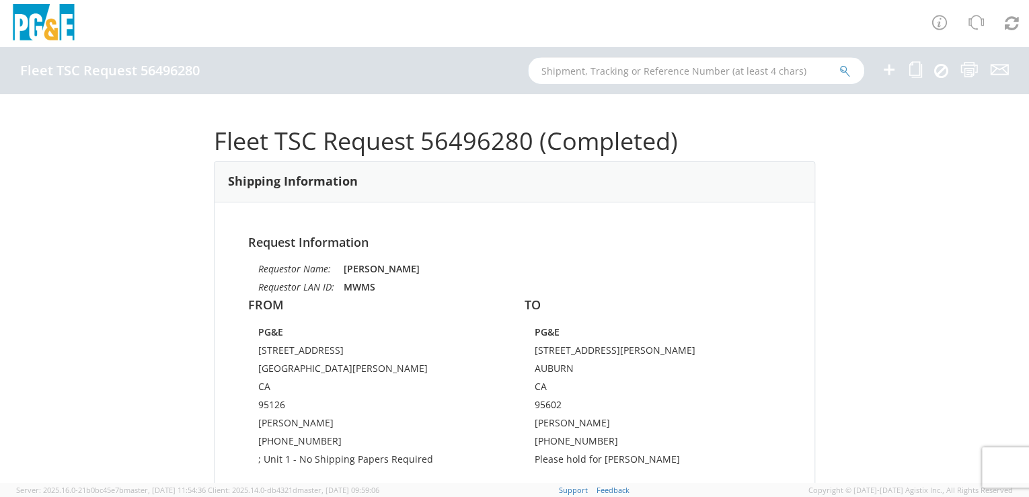
paste input "B32491"
type input "B32491"
click at [843, 70] on icon "submit" at bounding box center [844, 71] width 11 height 12
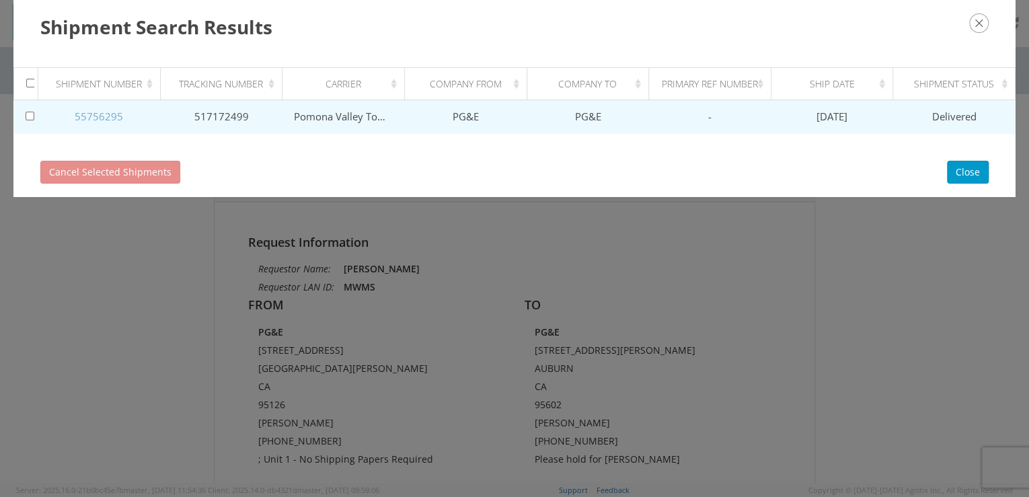
click at [110, 118] on link "55756295" at bounding box center [99, 116] width 48 height 13
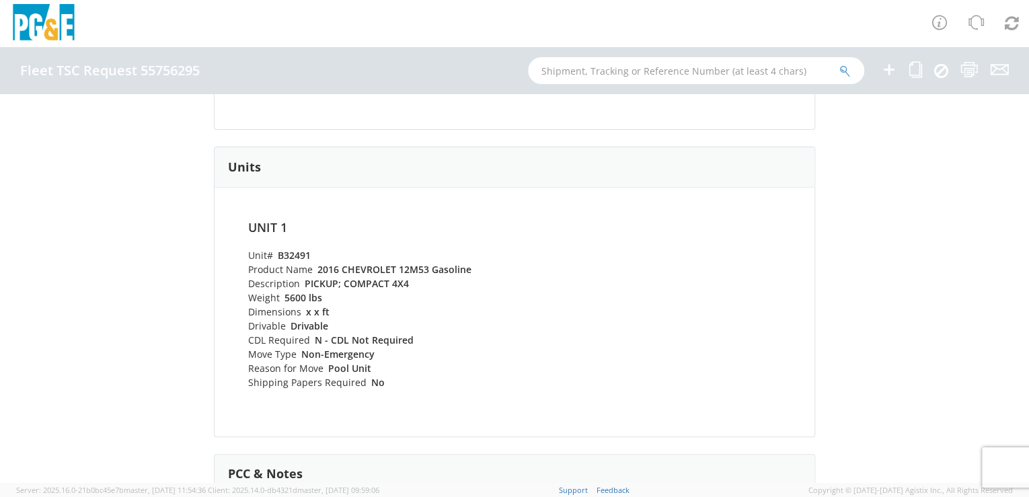
scroll to position [437, 0]
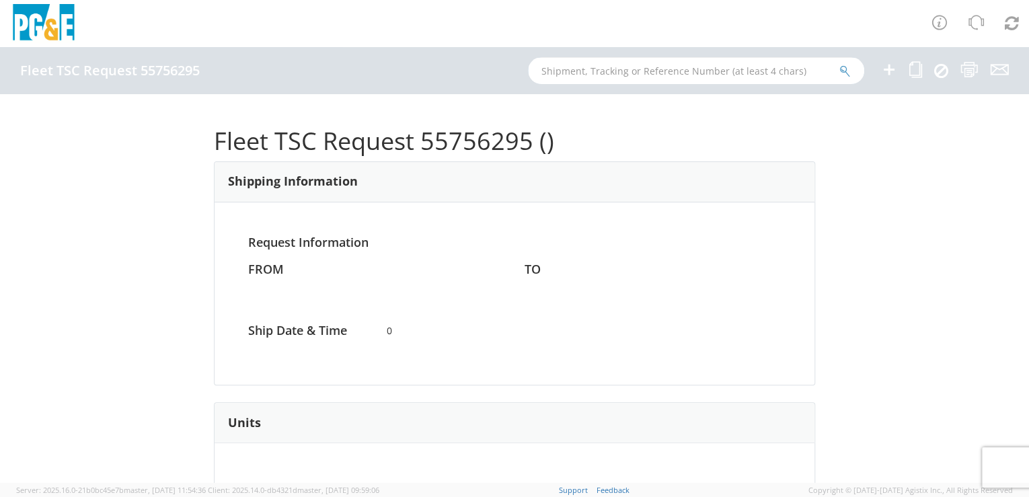
click at [621, 75] on input "text" at bounding box center [696, 70] width 336 height 27
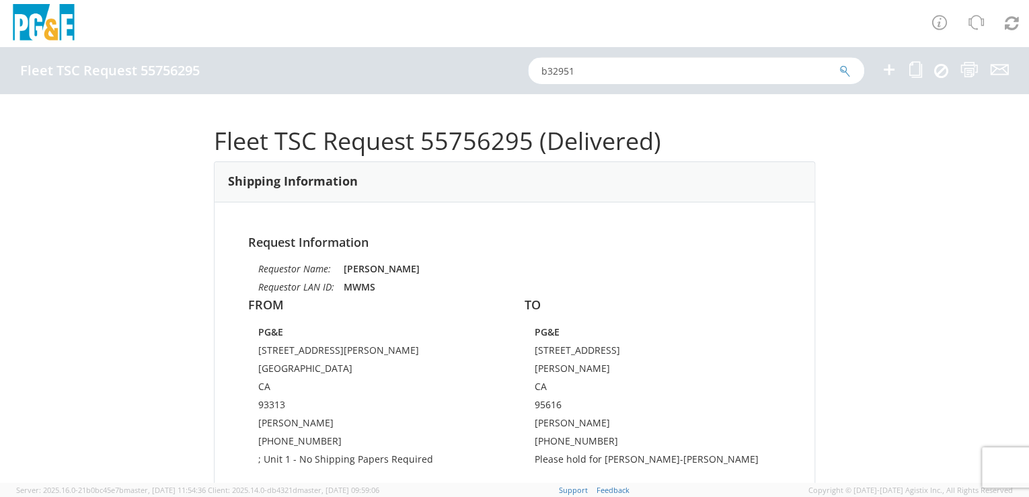
type input "b32951"
click at [844, 68] on icon "submit" at bounding box center [844, 71] width 11 height 12
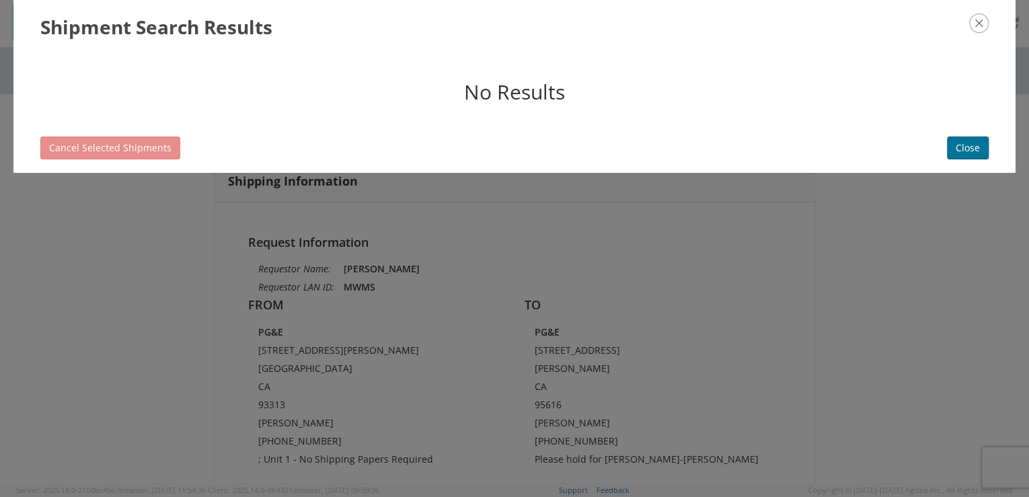
click at [960, 145] on button "Close" at bounding box center [968, 147] width 42 height 23
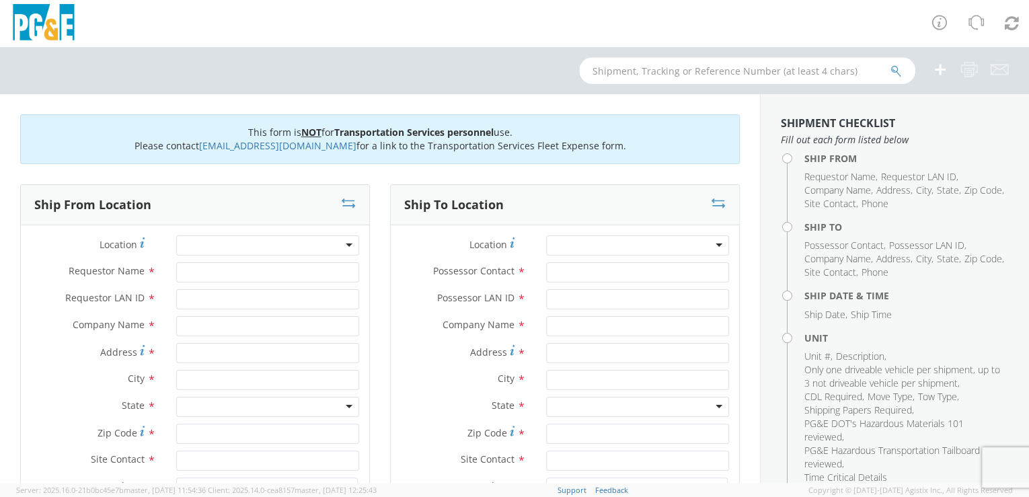
click at [655, 66] on input "text" at bounding box center [747, 70] width 336 height 27
click at [894, 74] on icon "submit" at bounding box center [895, 71] width 11 height 12
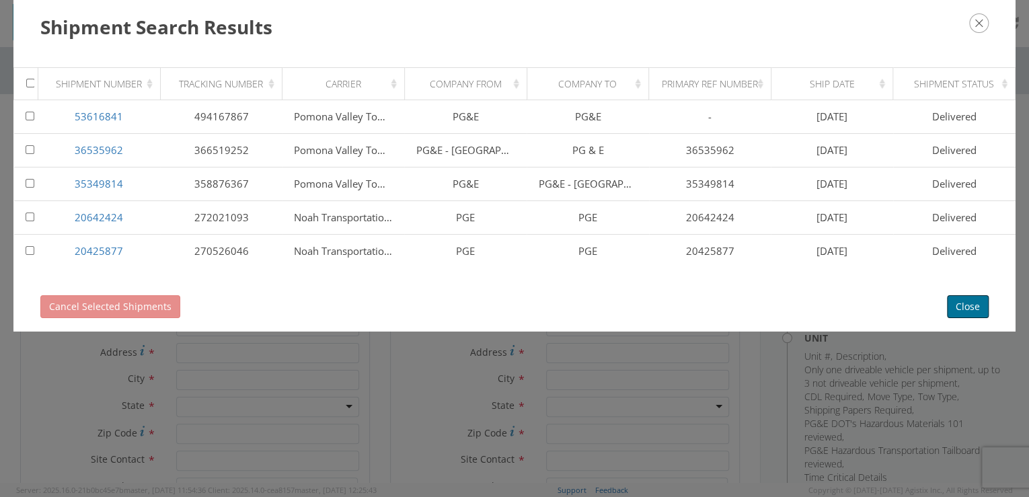
drag, startPoint x: 965, startPoint y: 303, endPoint x: 956, endPoint y: 288, distance: 17.5
click at [965, 303] on button "Close" at bounding box center [968, 306] width 42 height 23
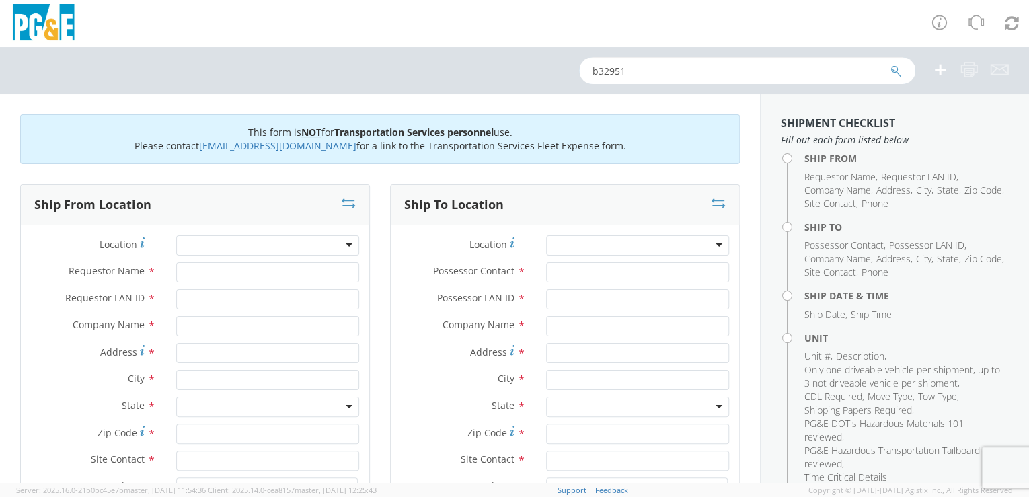
click at [619, 70] on input "b32951" at bounding box center [747, 70] width 336 height 27
type input "b32491"
click at [895, 73] on icon "submit" at bounding box center [895, 71] width 11 height 12
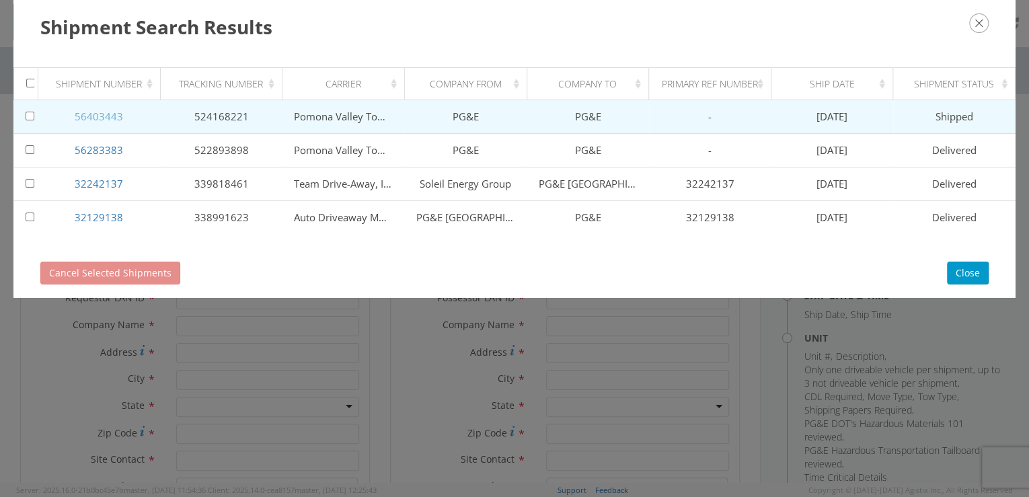
click at [111, 118] on link "56403443" at bounding box center [99, 116] width 48 height 13
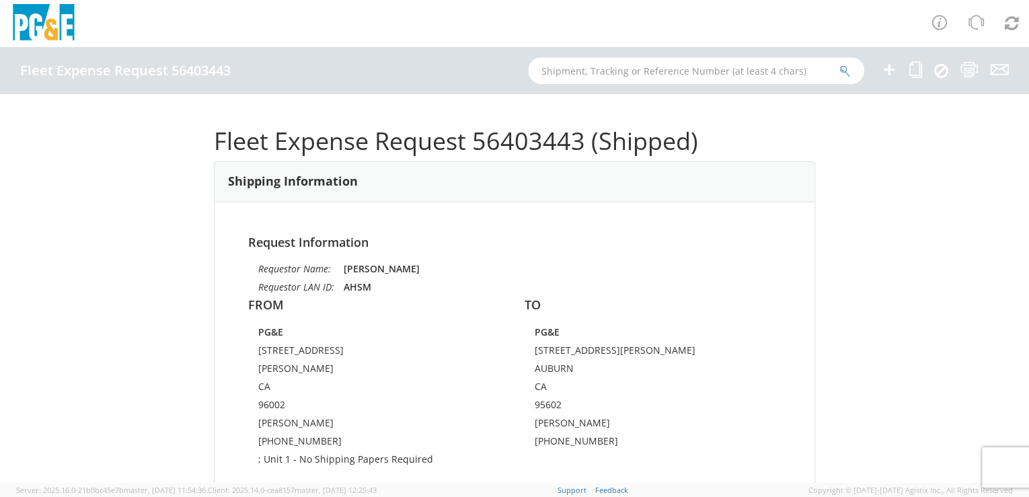
click at [613, 67] on input "text" at bounding box center [696, 70] width 336 height 27
type input "b32491"
click at [848, 75] on icon "submit" at bounding box center [844, 71] width 11 height 12
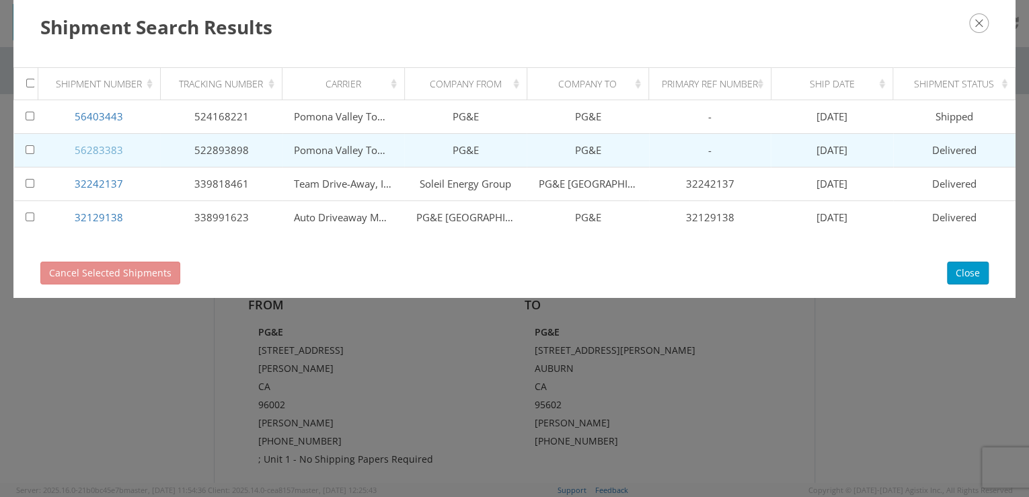
click at [99, 151] on link "56283383" at bounding box center [99, 149] width 48 height 13
